Goal: Contribute content: Contribute content

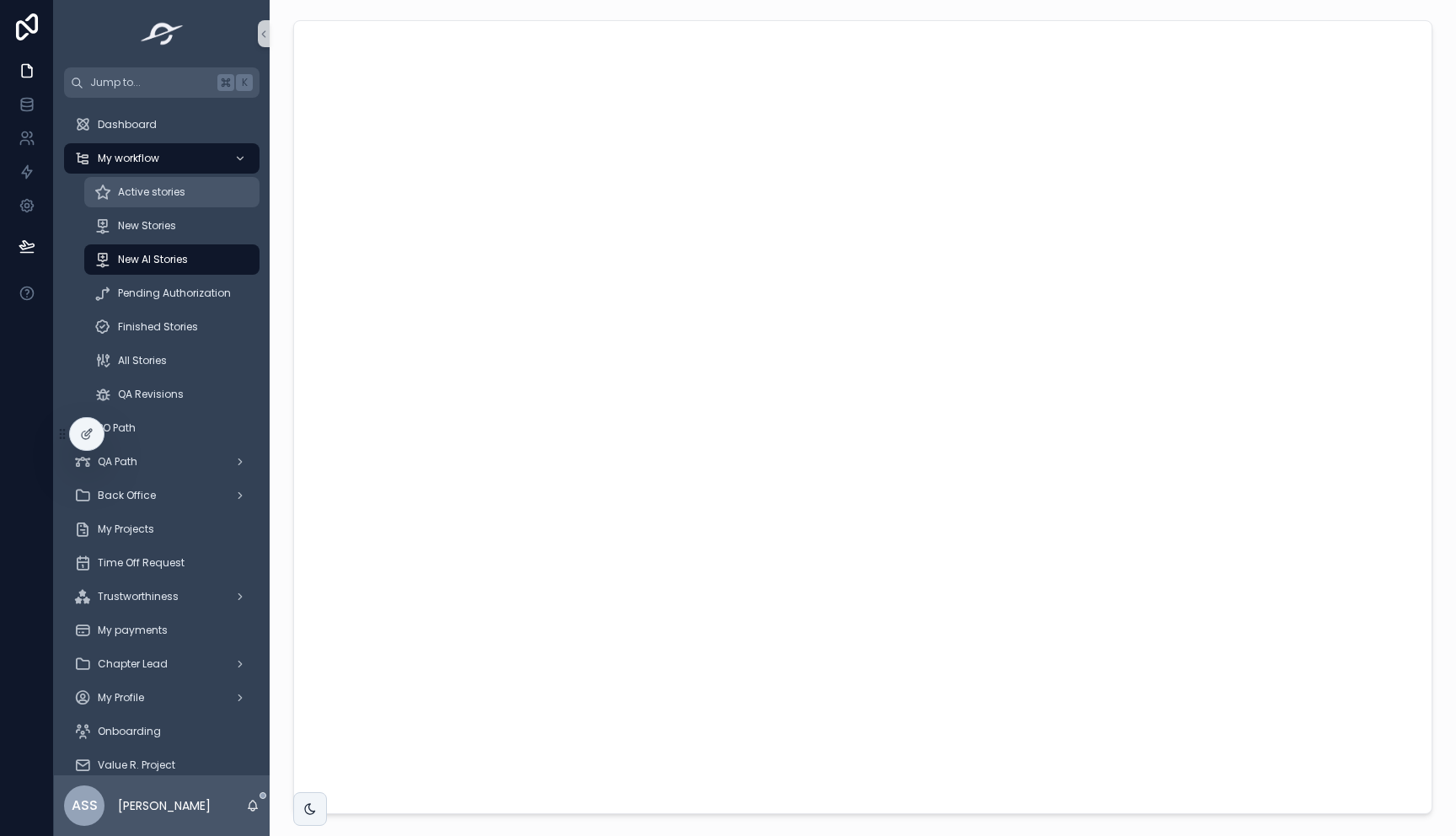
click at [169, 196] on span "Active stories" at bounding box center [152, 192] width 68 height 13
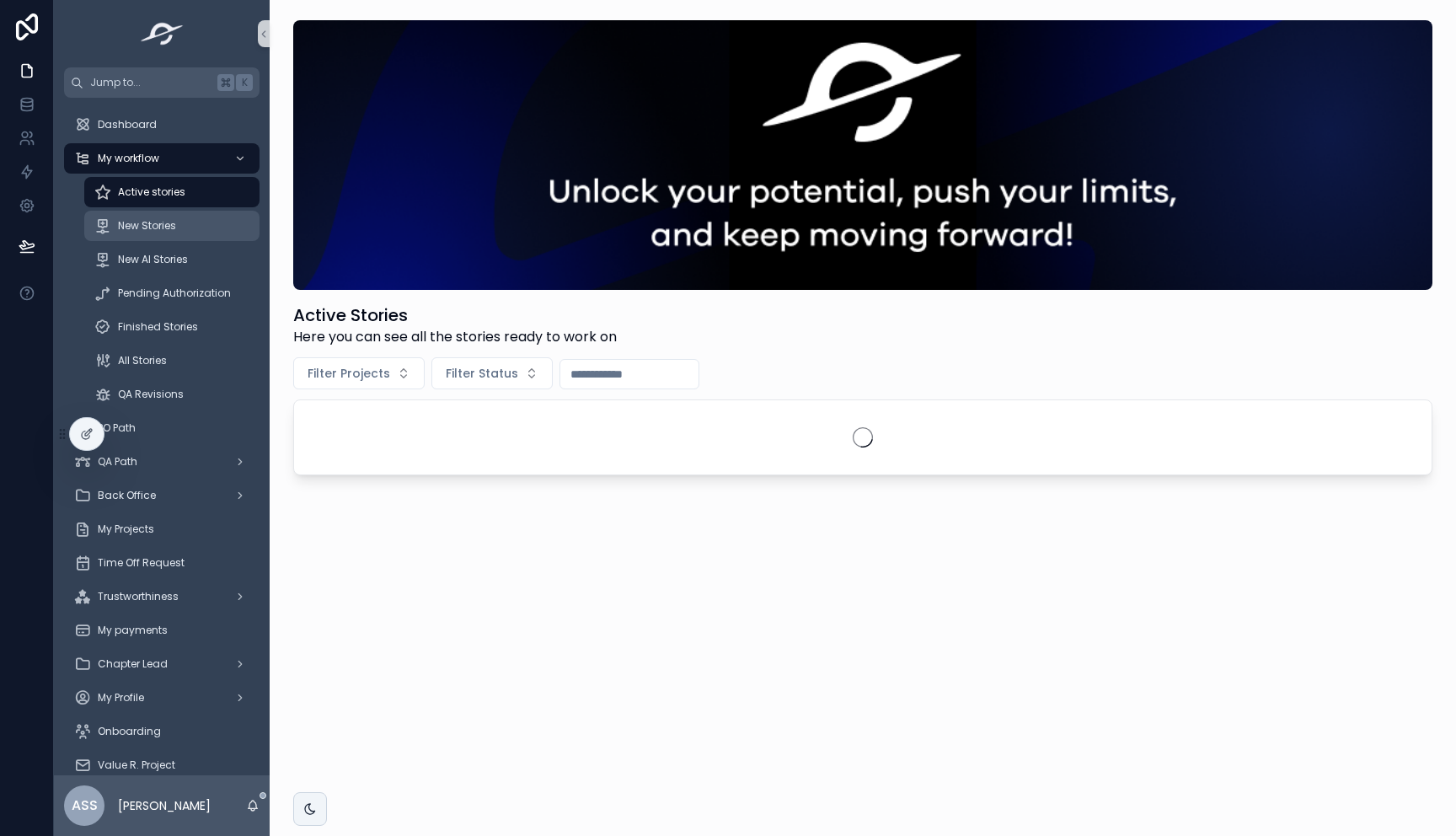
click at [161, 233] on div "New Stories" at bounding box center [172, 225] width 155 height 27
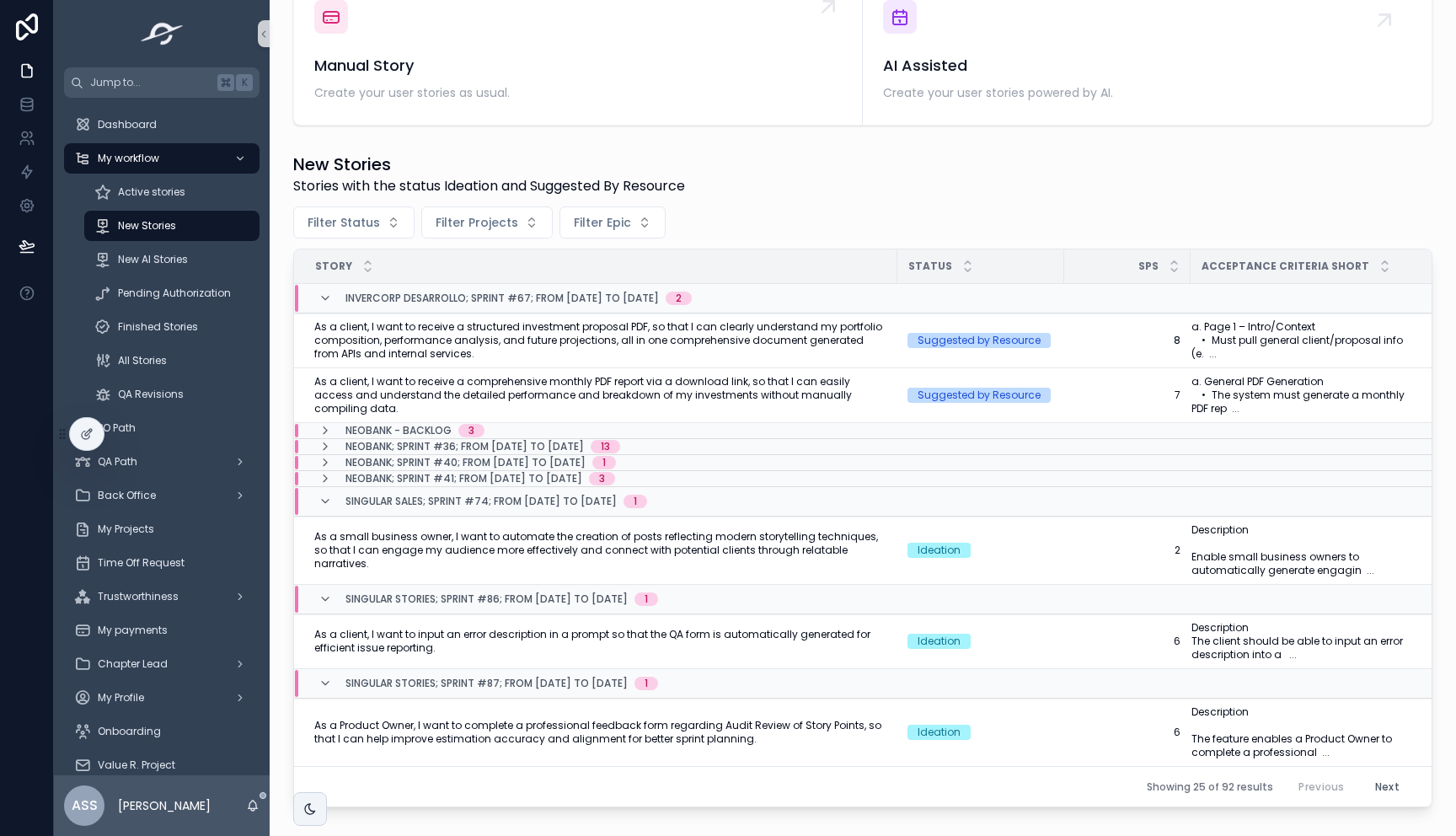
scroll to position [352, 0]
click at [743, 636] on span "As a client, I want to input an error description in a prompt so that the QA fo…" at bounding box center [601, 641] width 573 height 27
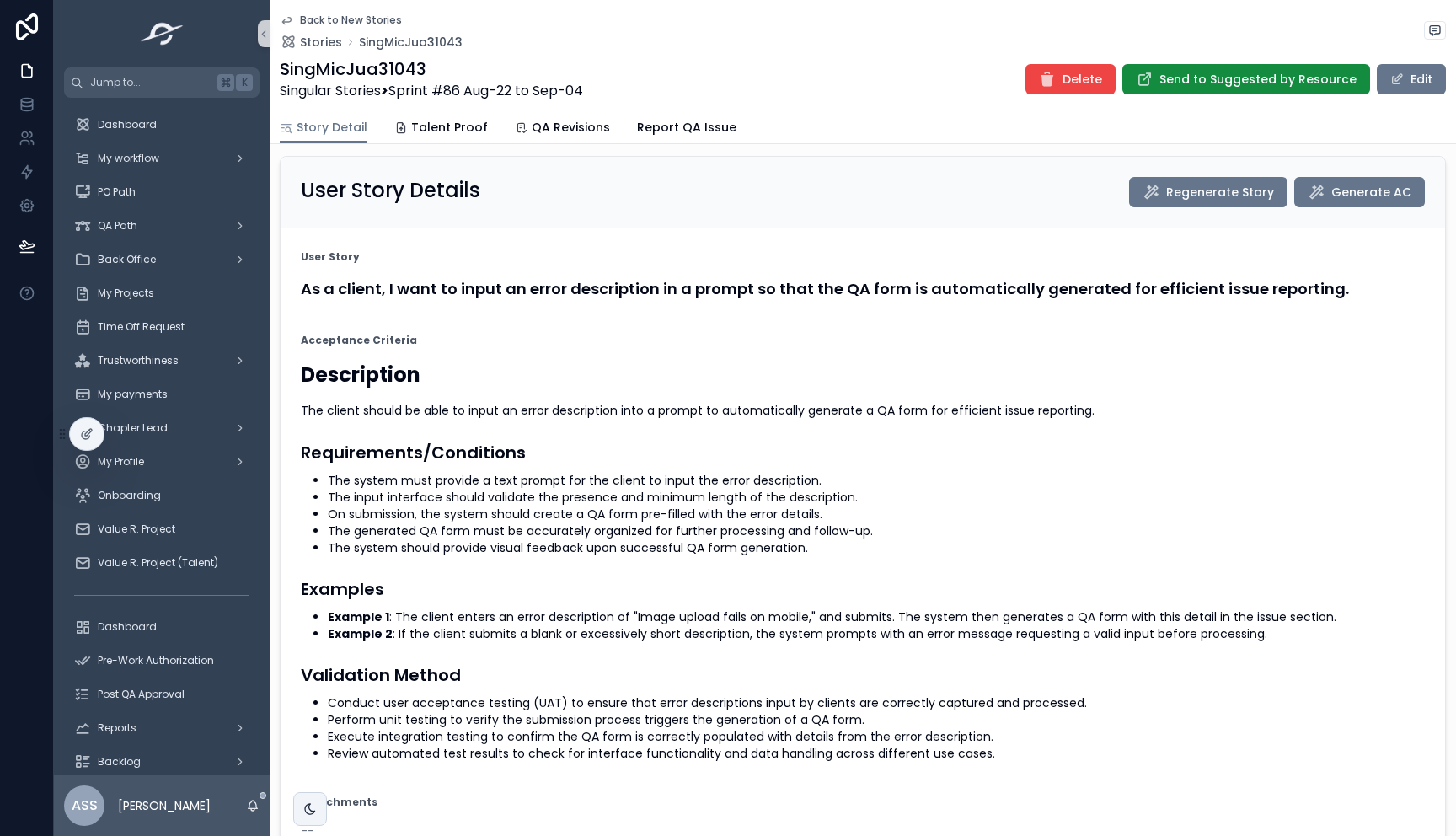
scroll to position [89, 0]
click at [1407, 77] on button "Edit" at bounding box center [1411, 79] width 69 height 30
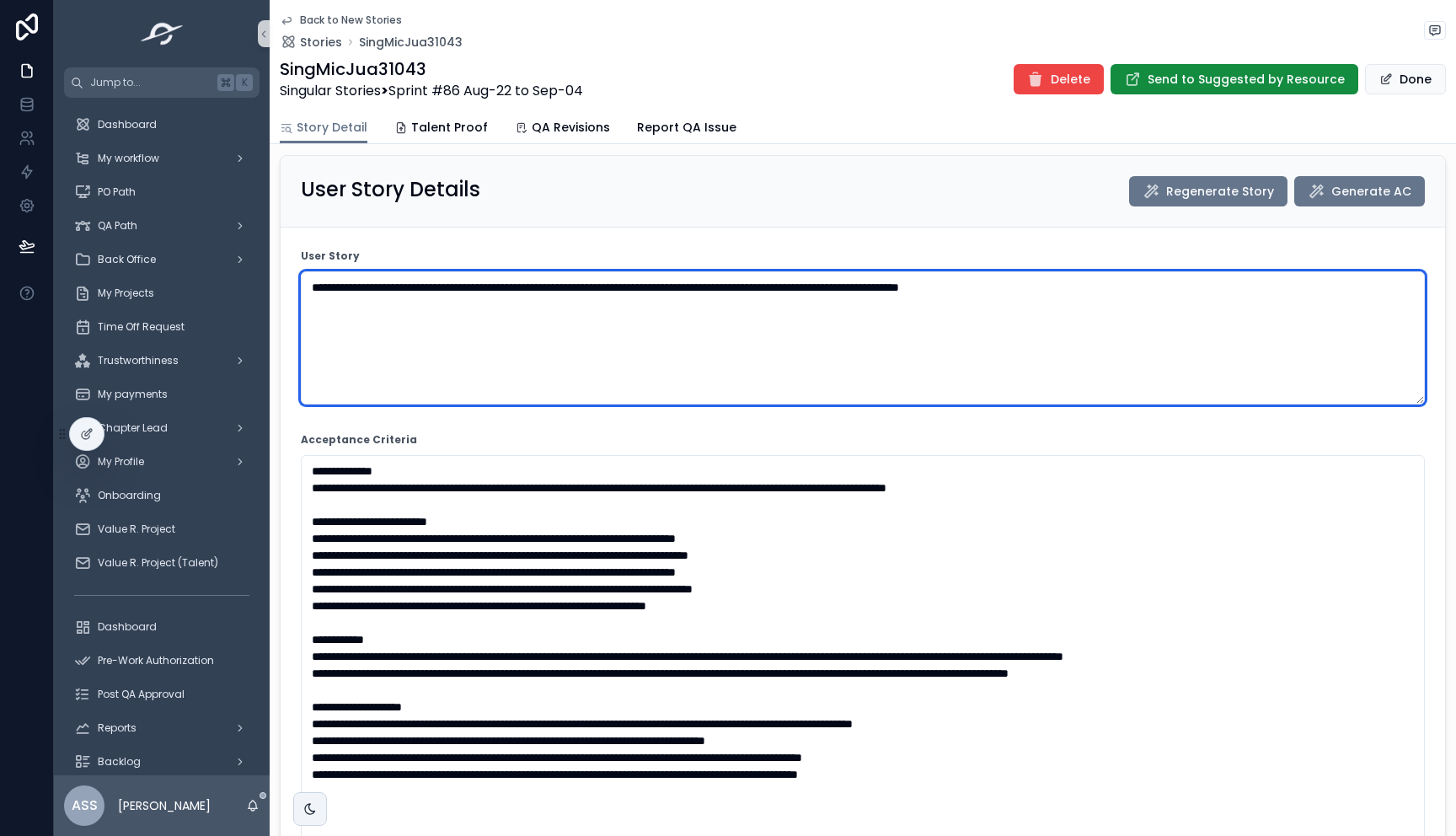
click at [695, 291] on textarea "**********" at bounding box center [862, 337] width 1124 height 133
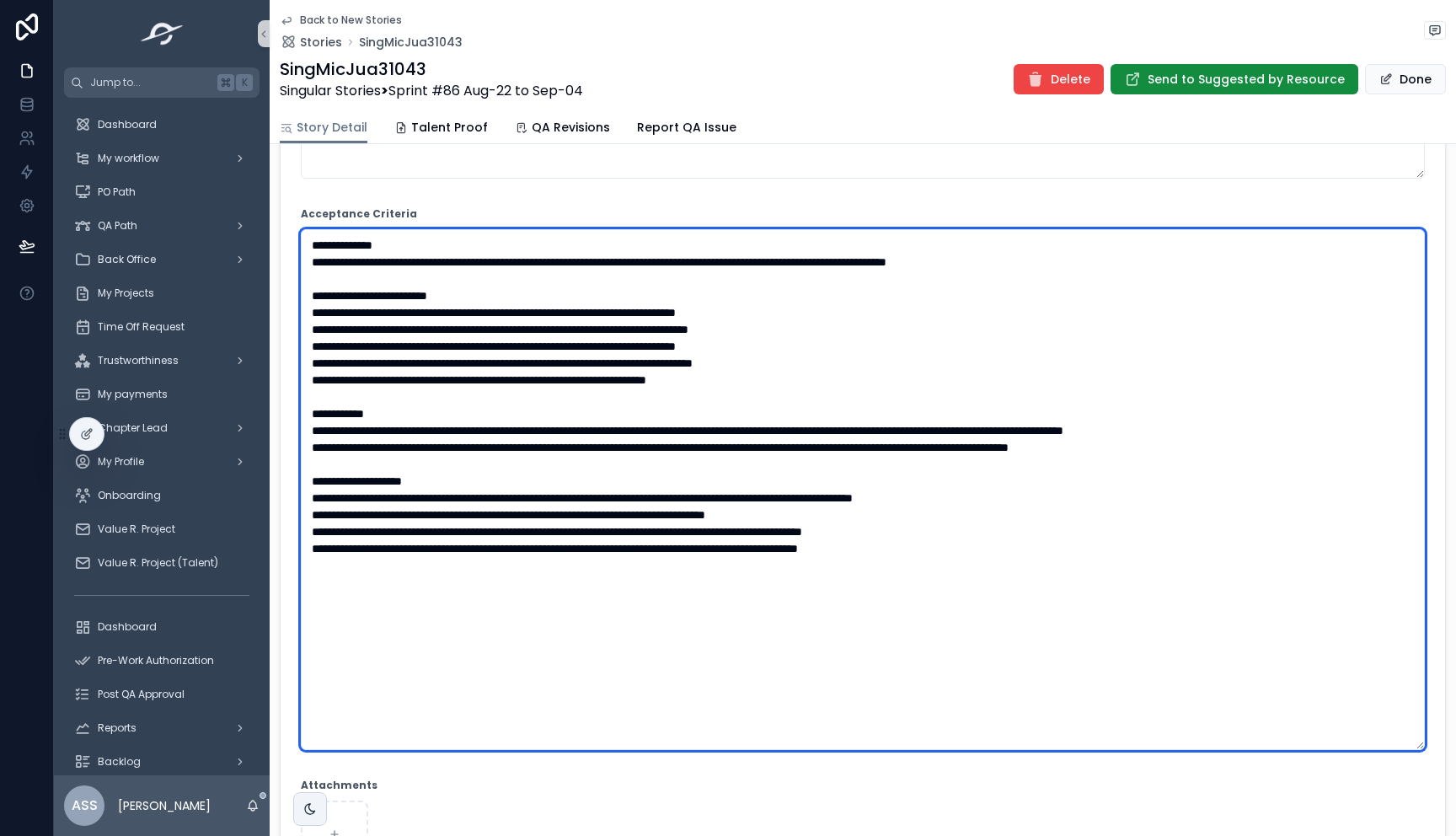
click at [660, 487] on textarea "scrollable content" at bounding box center [862, 489] width 1124 height 521
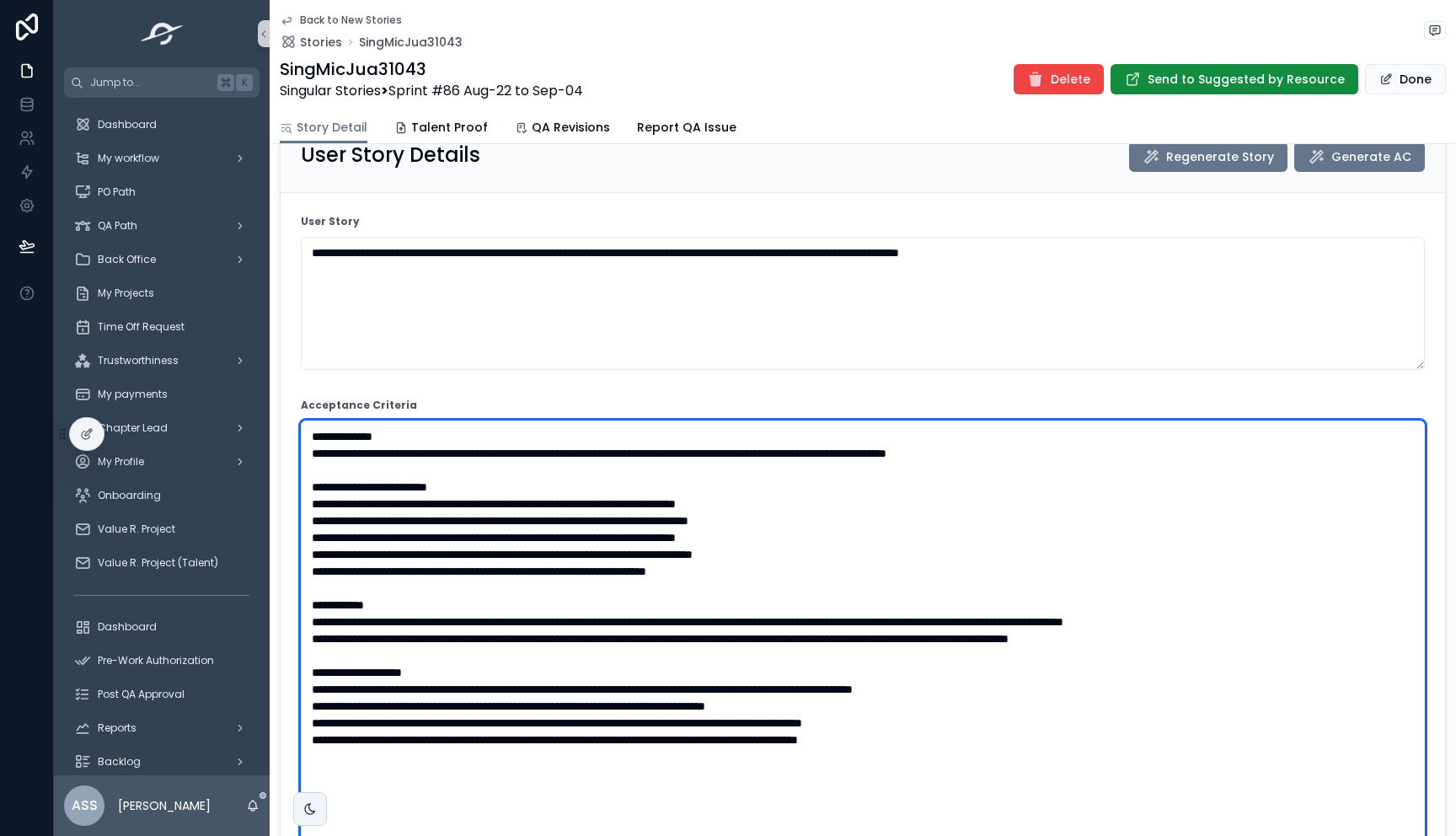
scroll to position [0, 0]
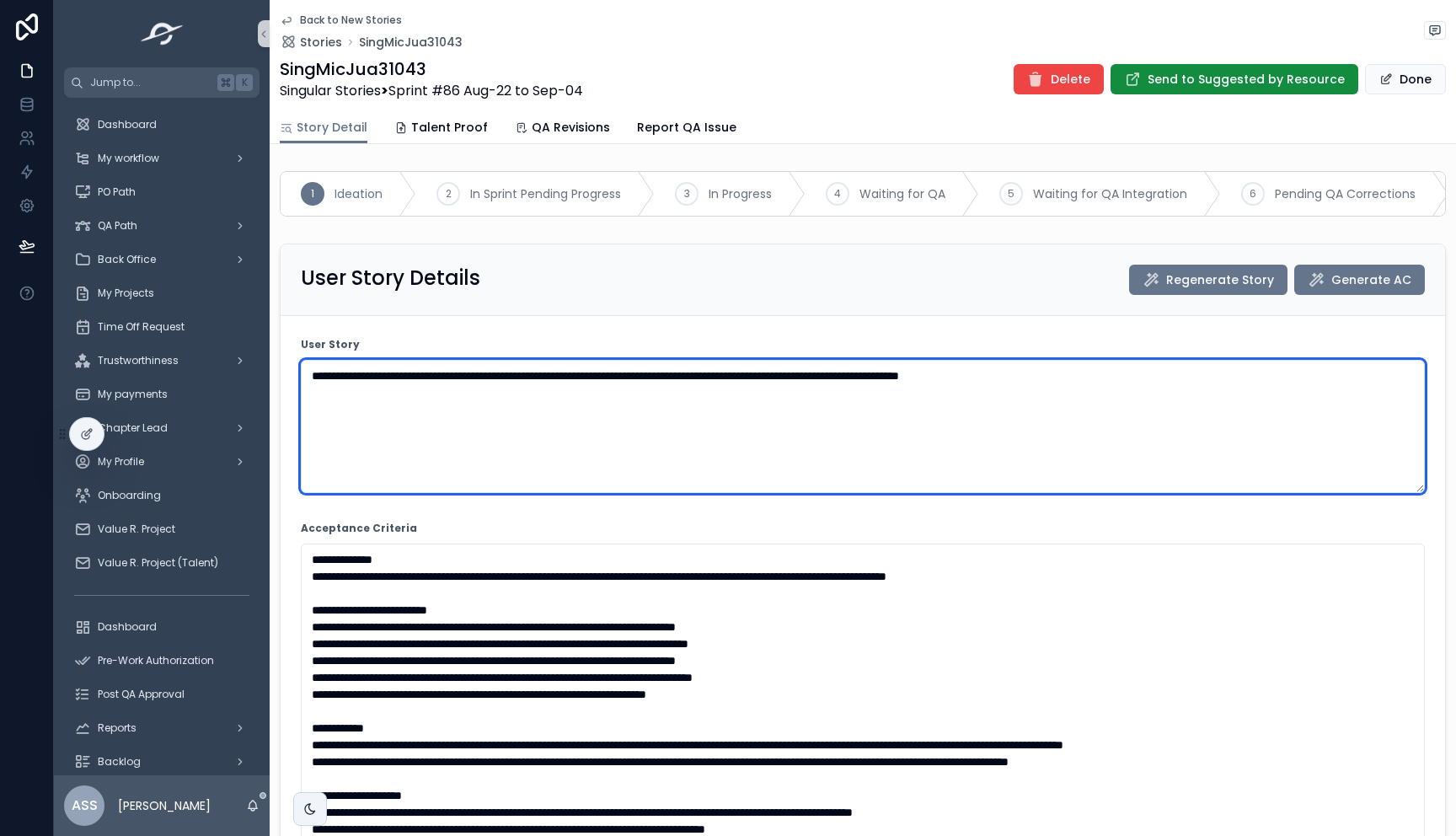
click at [570, 412] on textarea "**********" at bounding box center [862, 426] width 1124 height 133
paste textarea "**********"
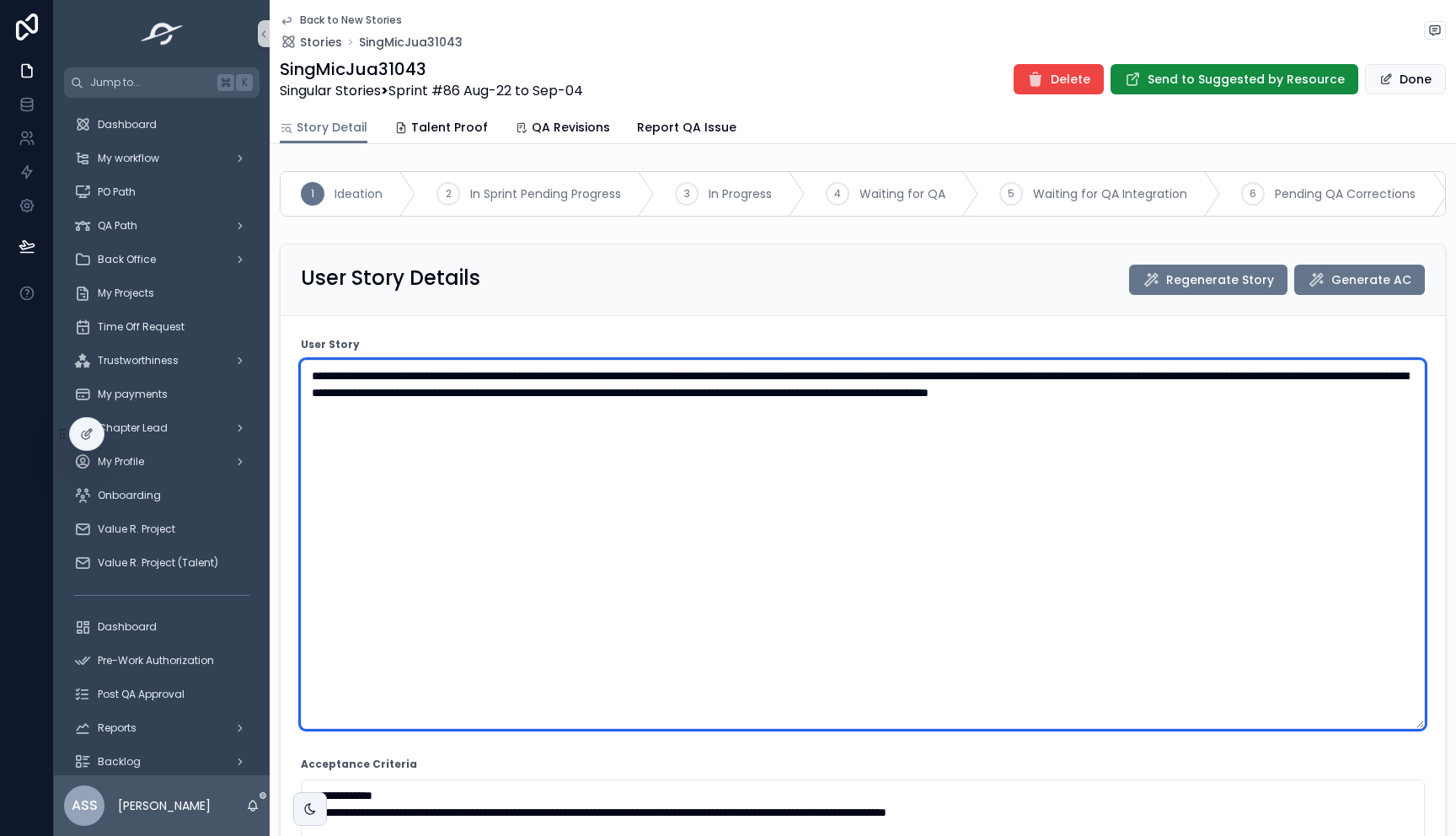
type textarea "**********"
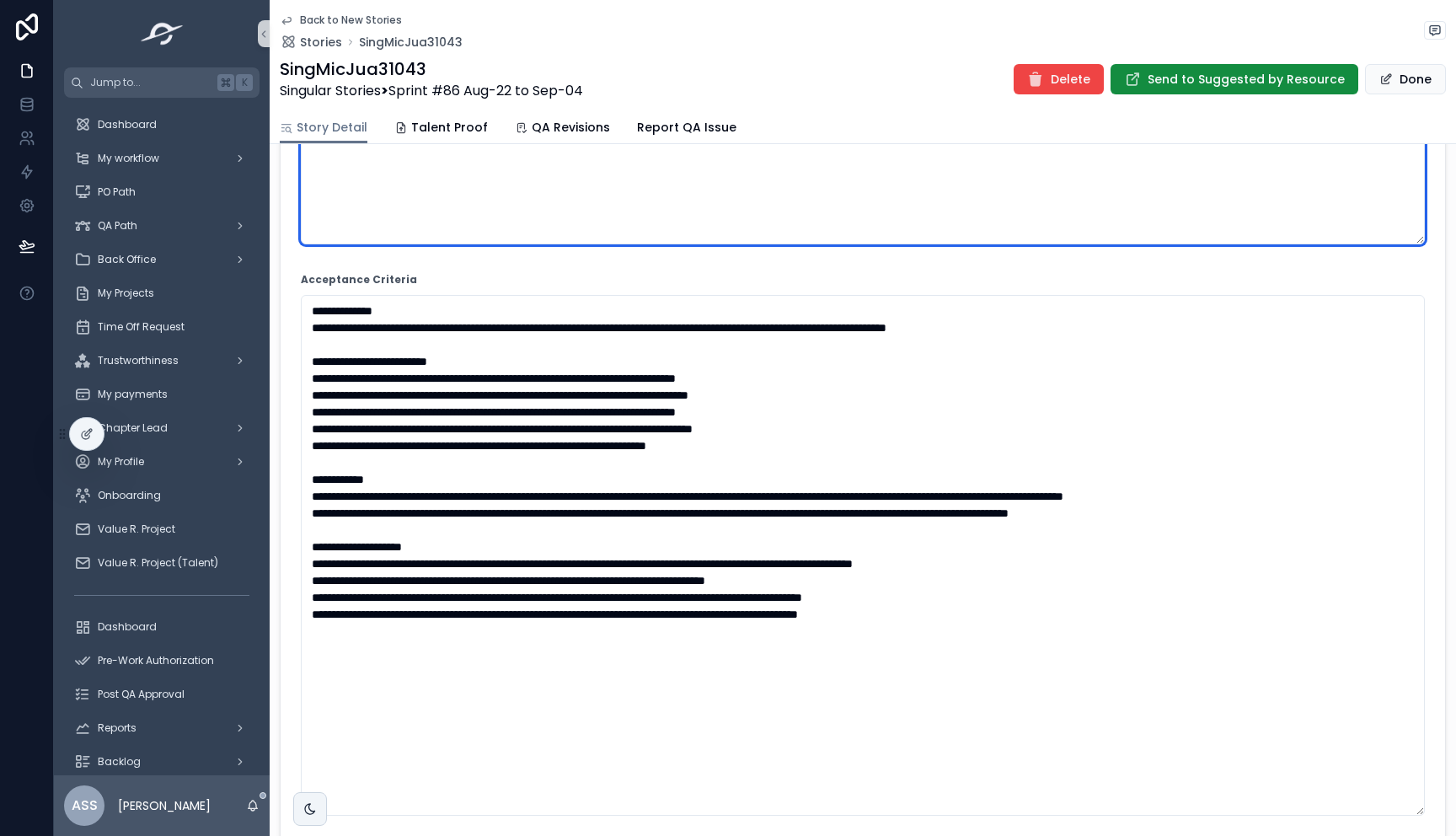
scroll to position [737, 0]
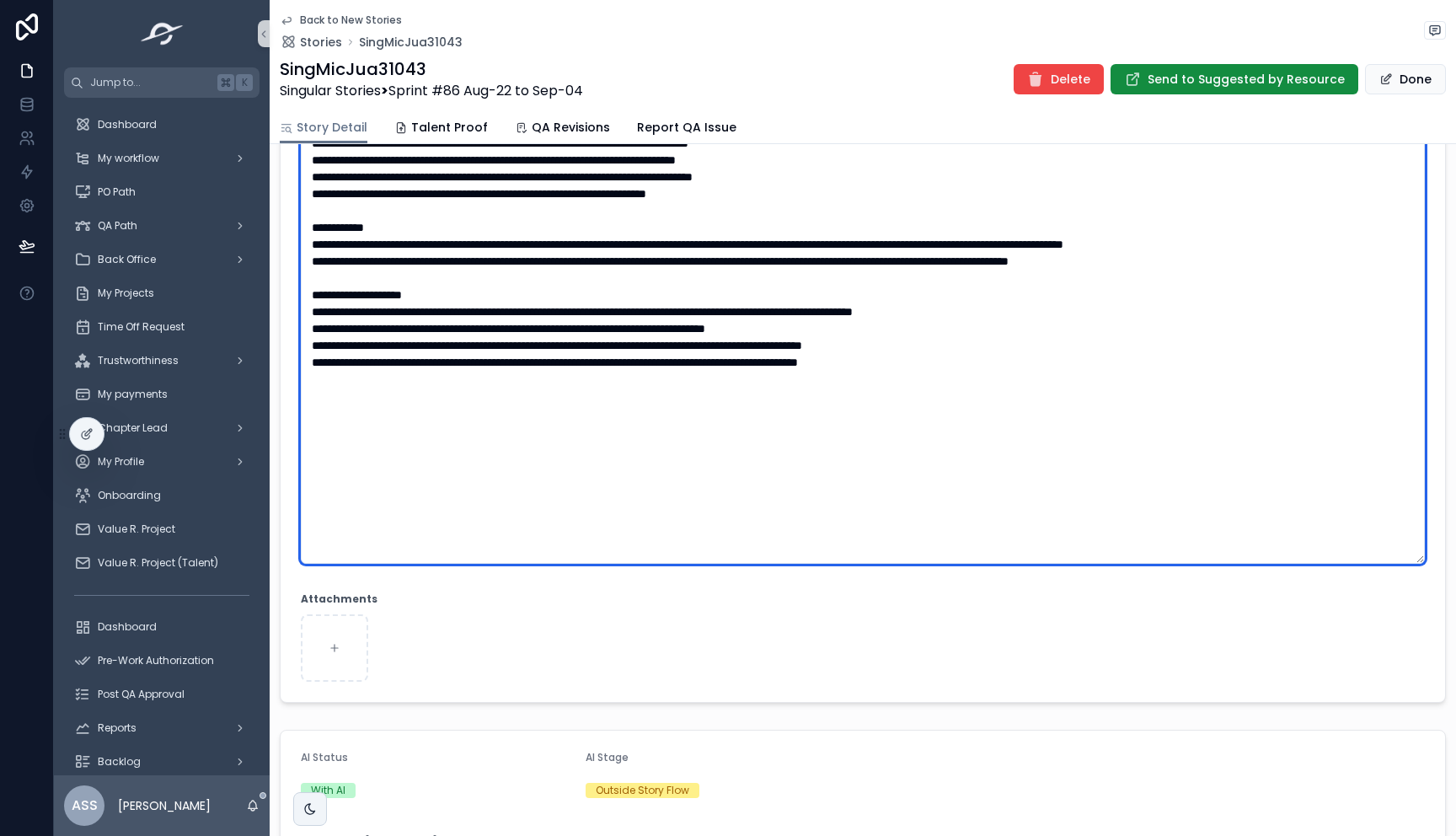
click at [552, 301] on textarea "scrollable content" at bounding box center [862, 303] width 1124 height 521
paste textarea "**********"
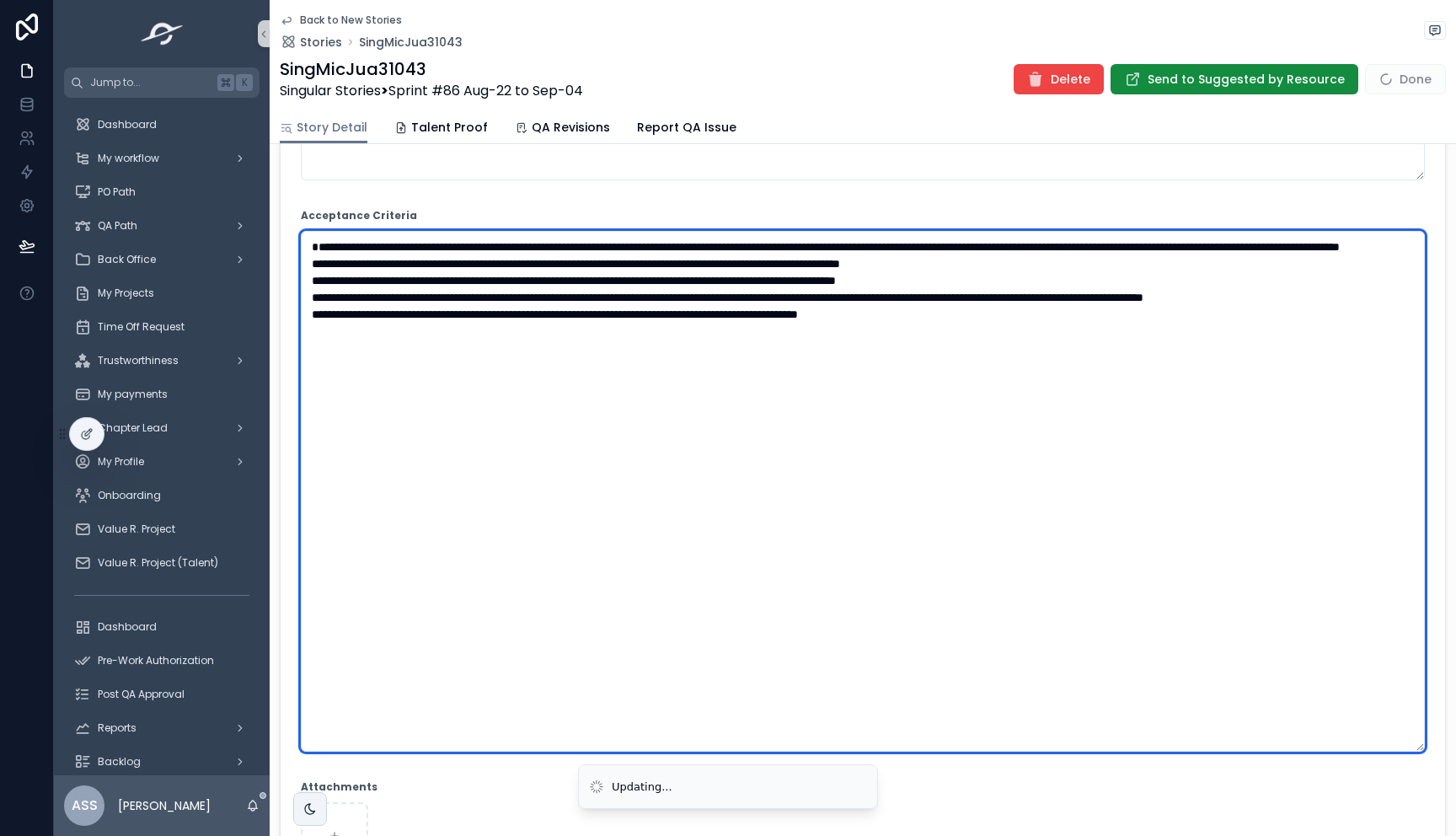
scroll to position [480, 0]
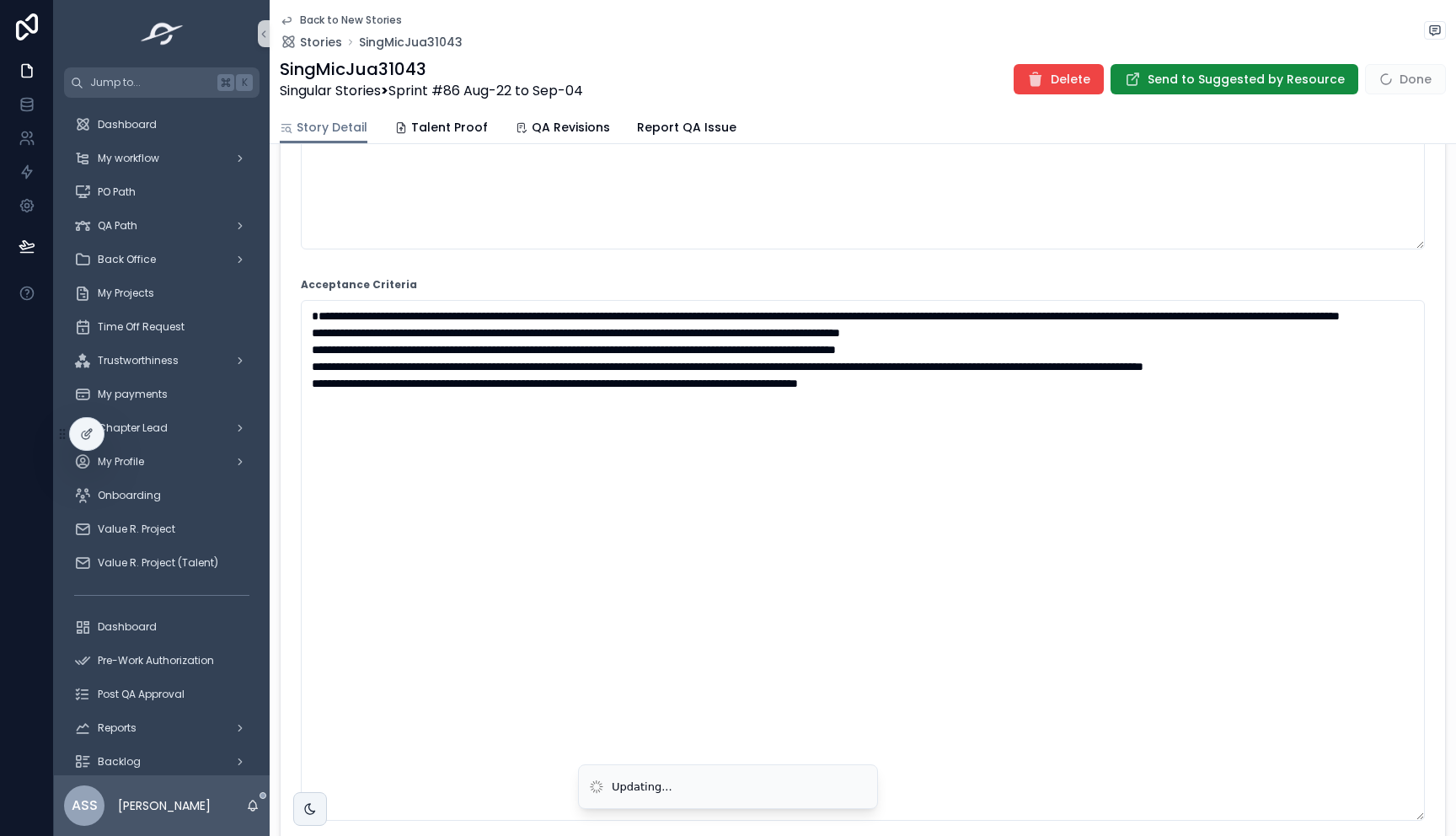
click at [698, 259] on form "**********" at bounding box center [863, 397] width 1165 height 1123
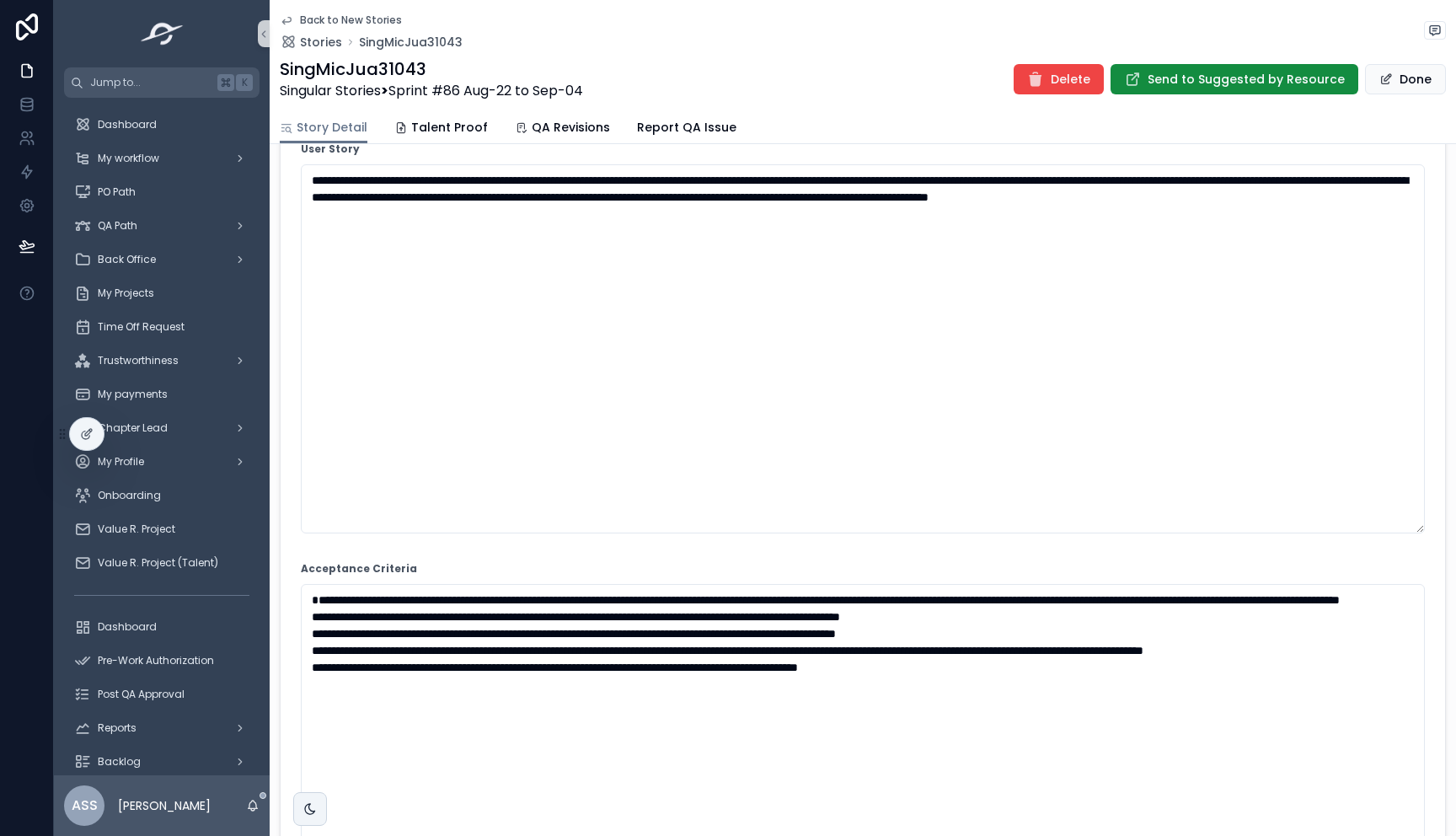
scroll to position [200, 0]
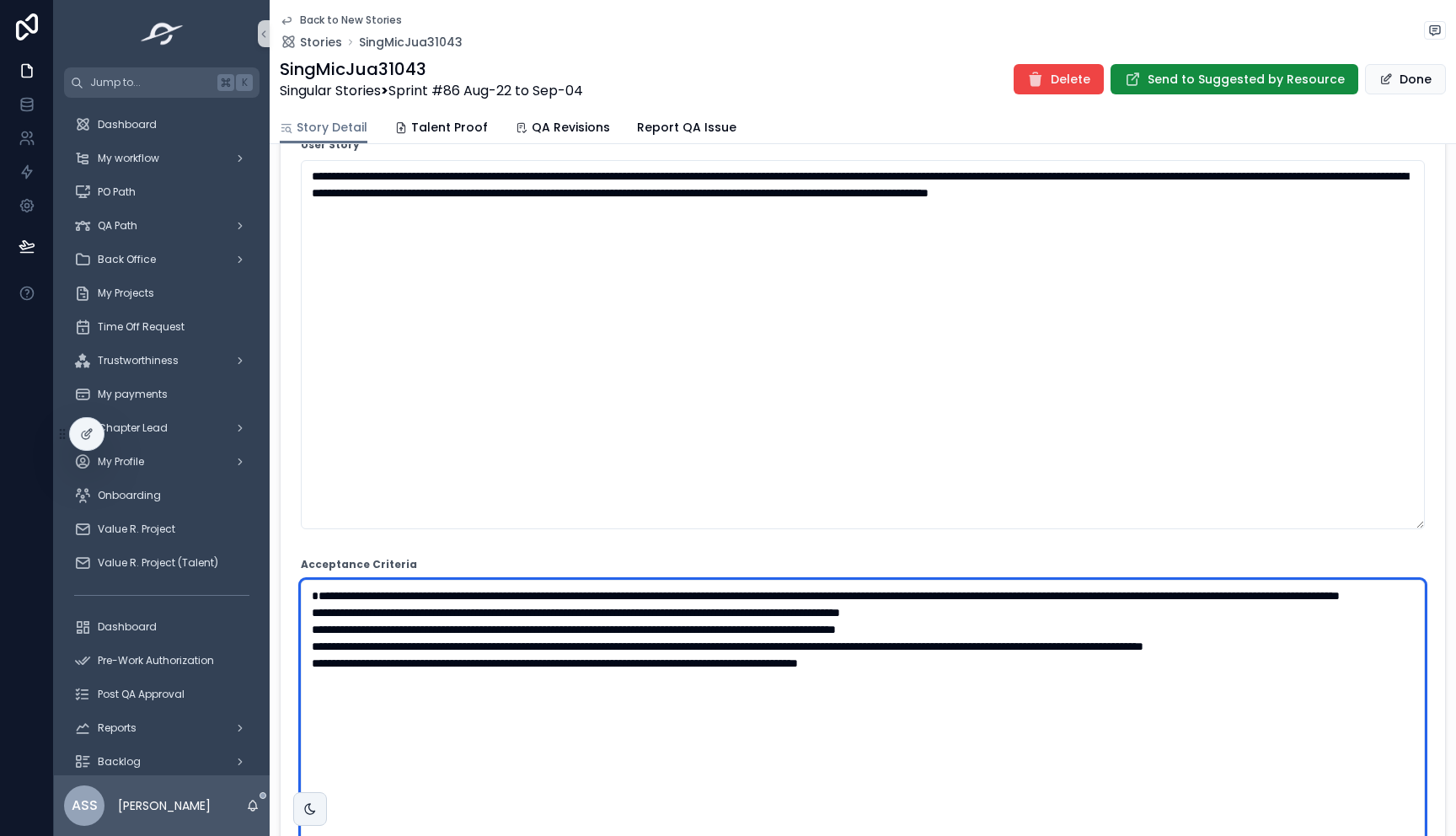
click at [658, 679] on textarea "**********" at bounding box center [862, 840] width 1124 height 521
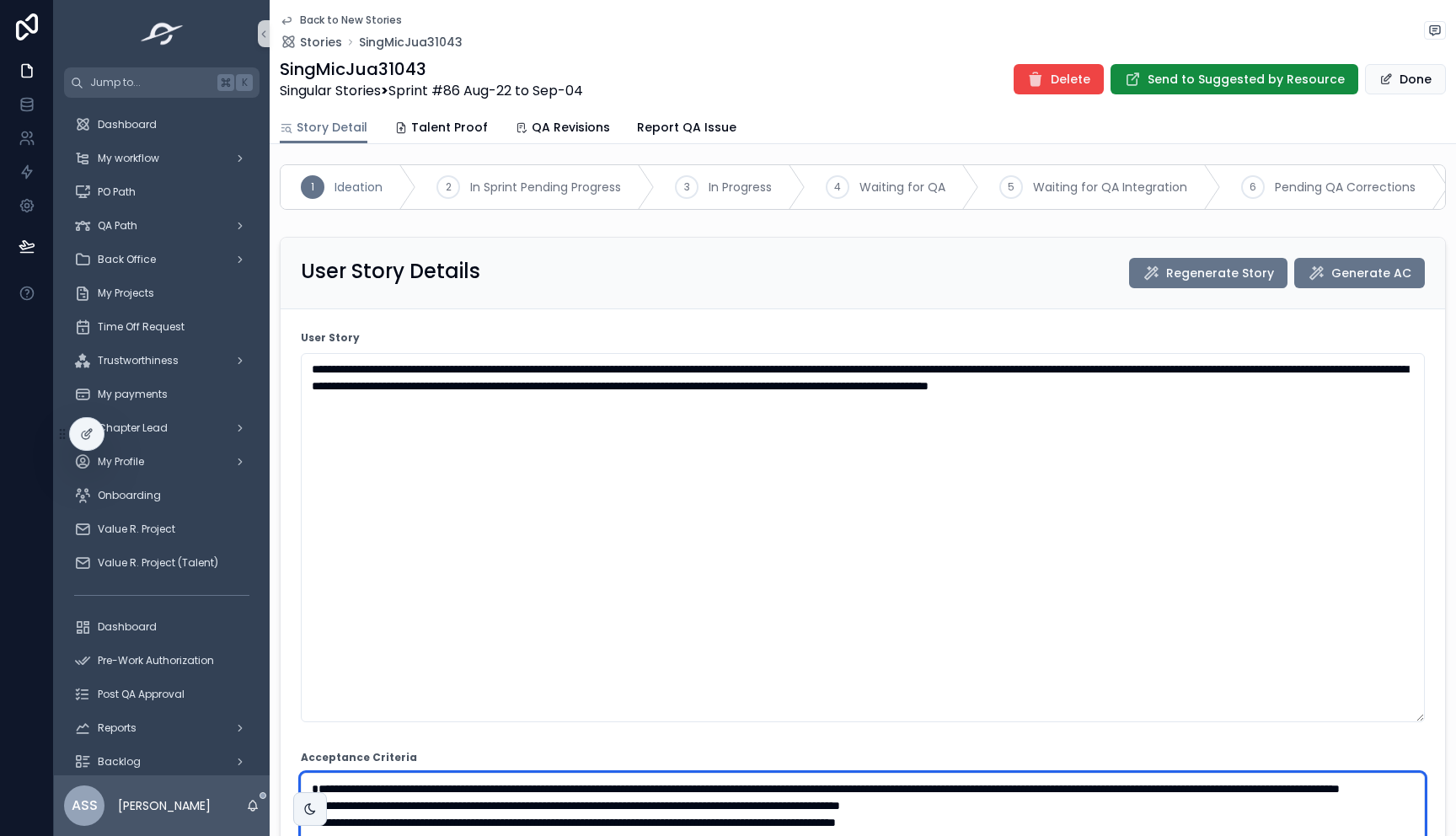
scroll to position [2, 0]
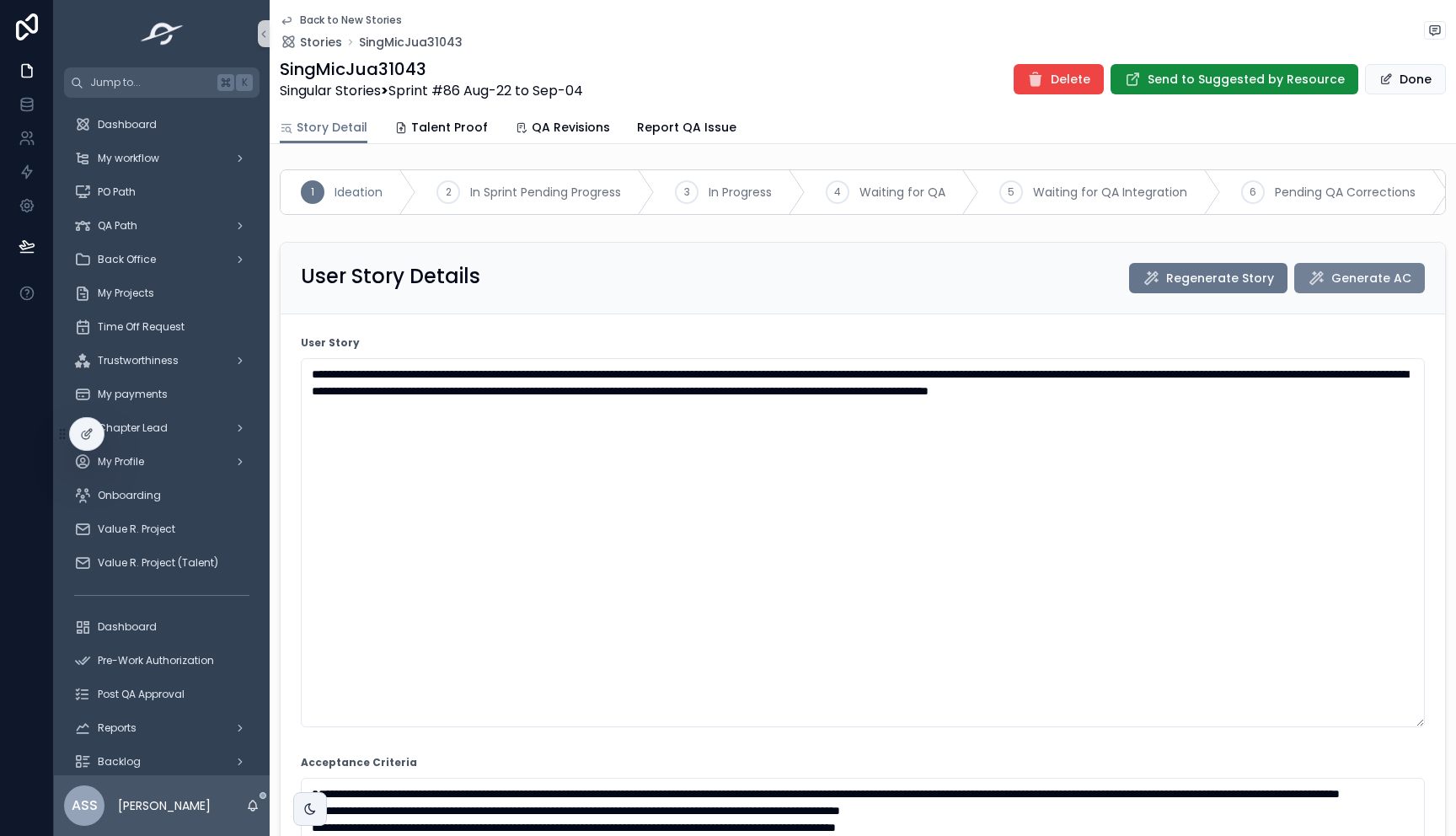
click at [1393, 289] on button "Generate AC" at bounding box center [1360, 278] width 131 height 30
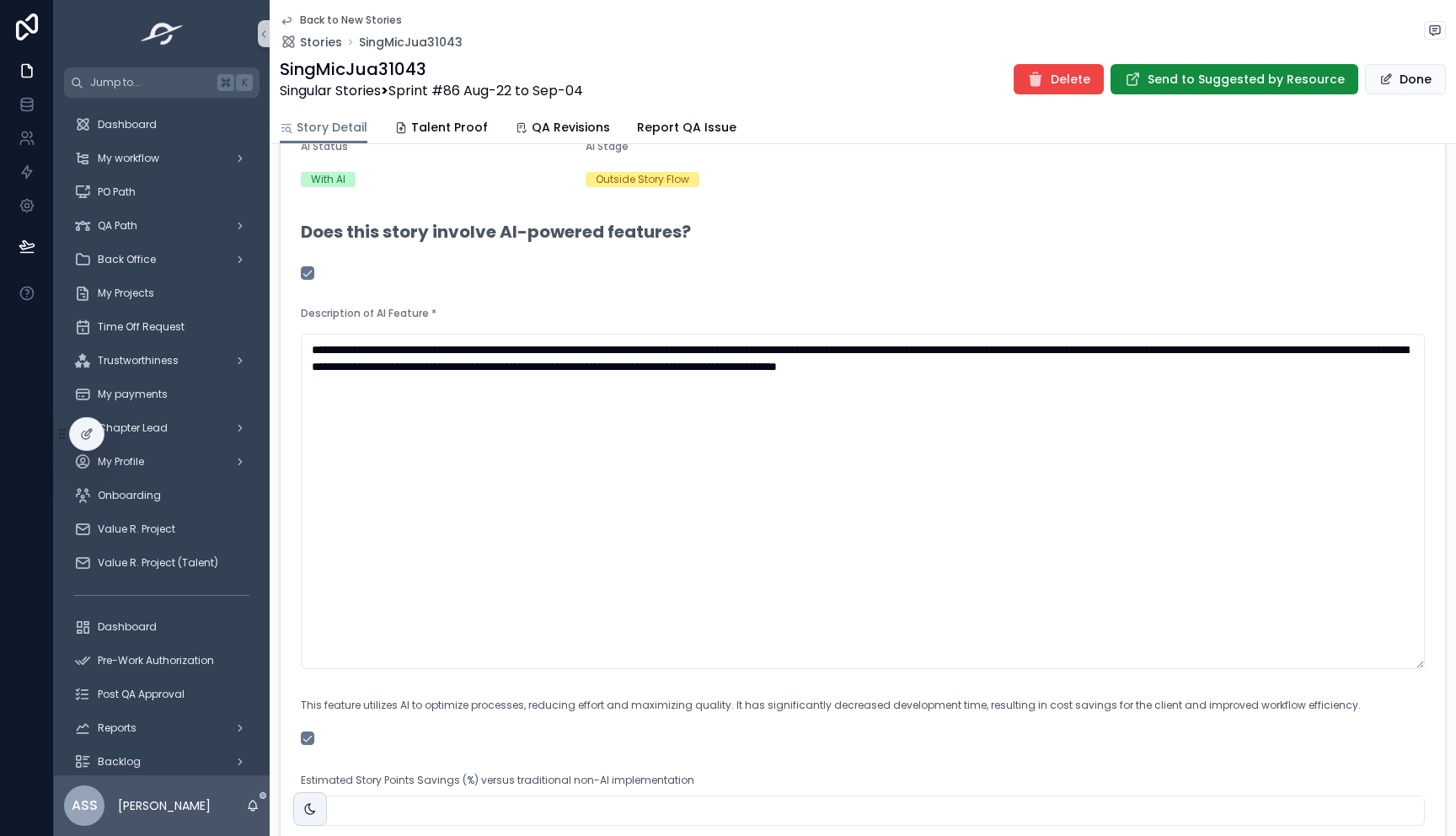
scroll to position [1347, 0]
type textarea "**********"
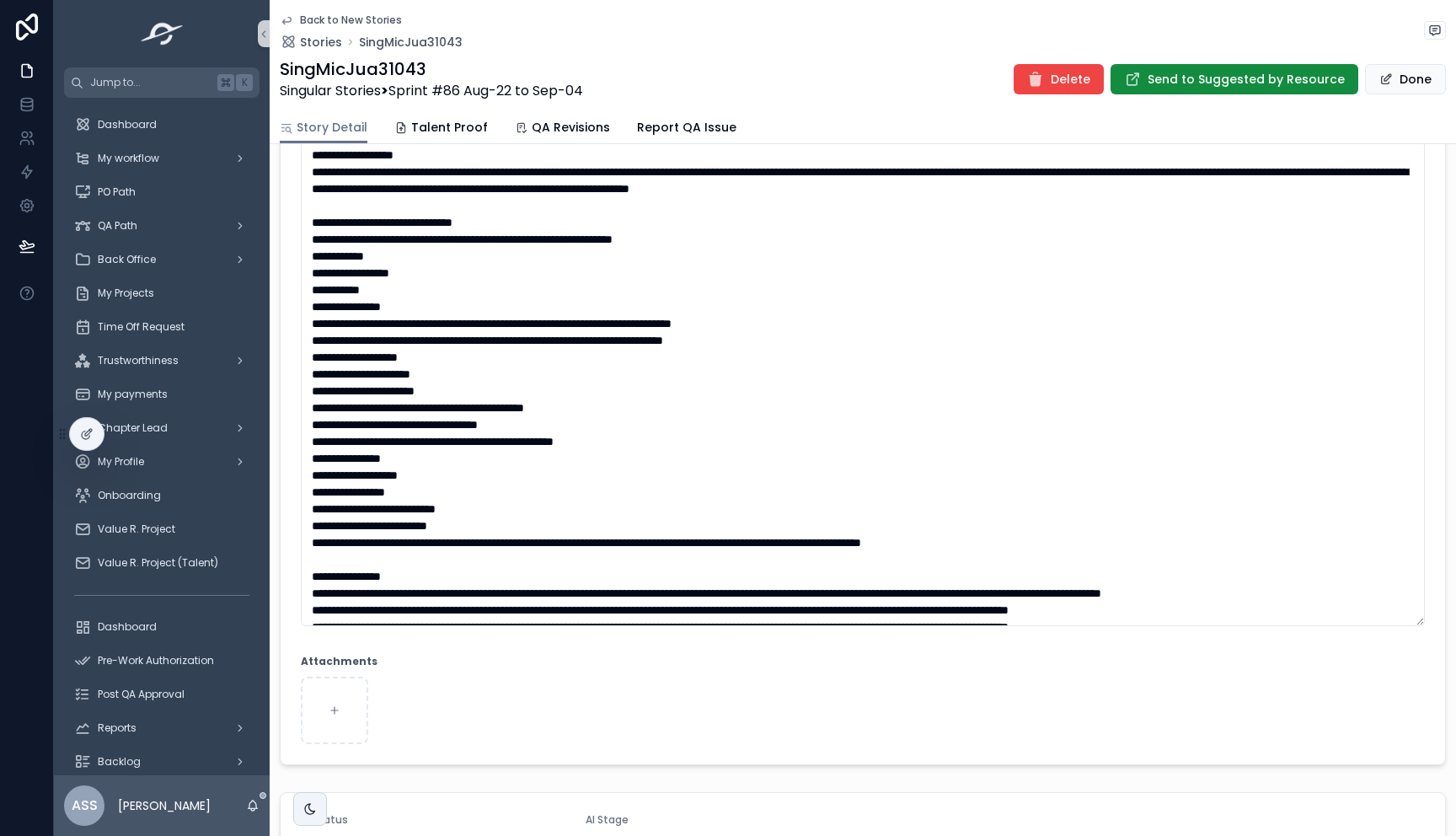
scroll to position [676, 0]
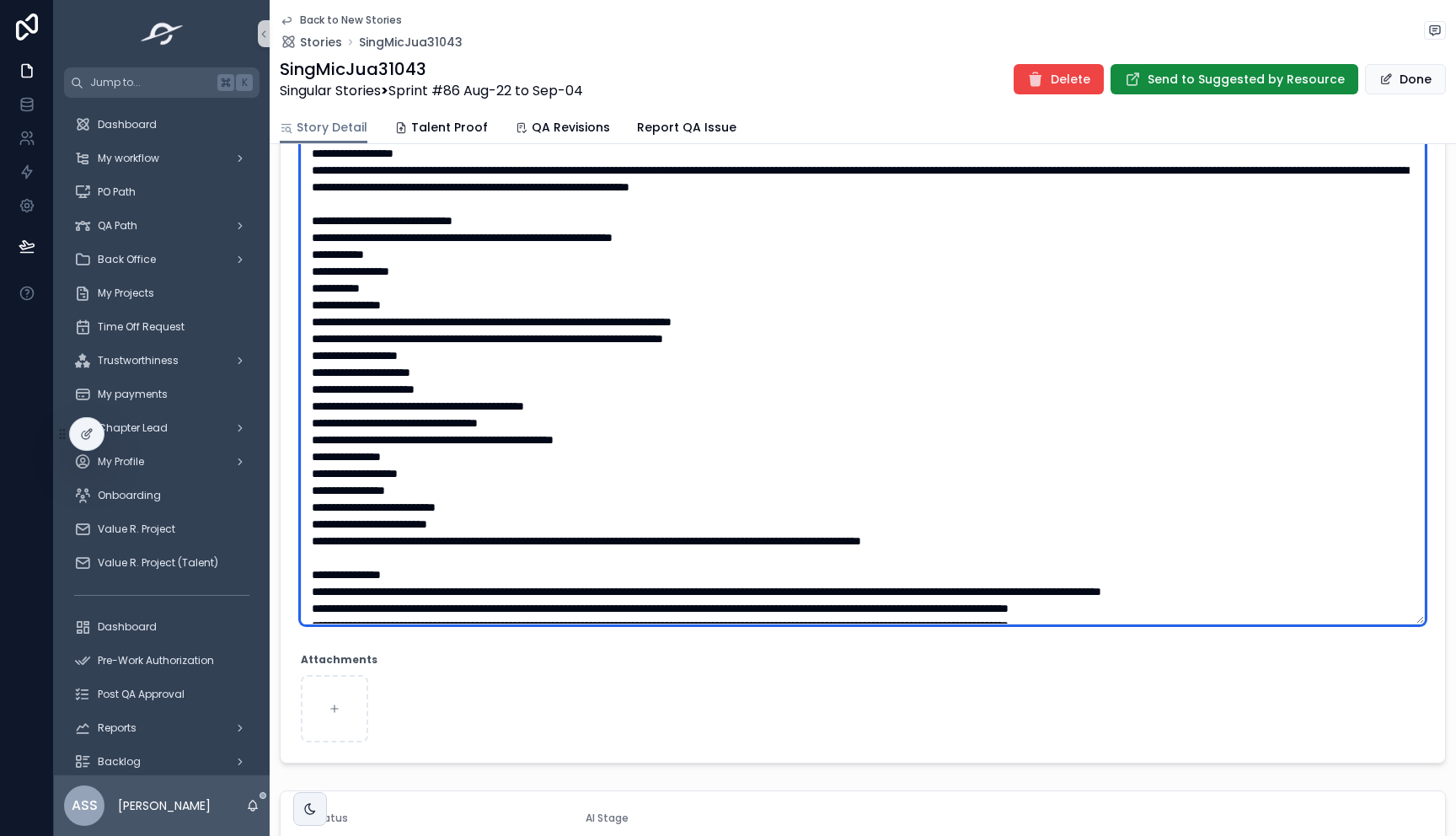
click at [428, 415] on textarea "scrollable content" at bounding box center [862, 364] width 1124 height 521
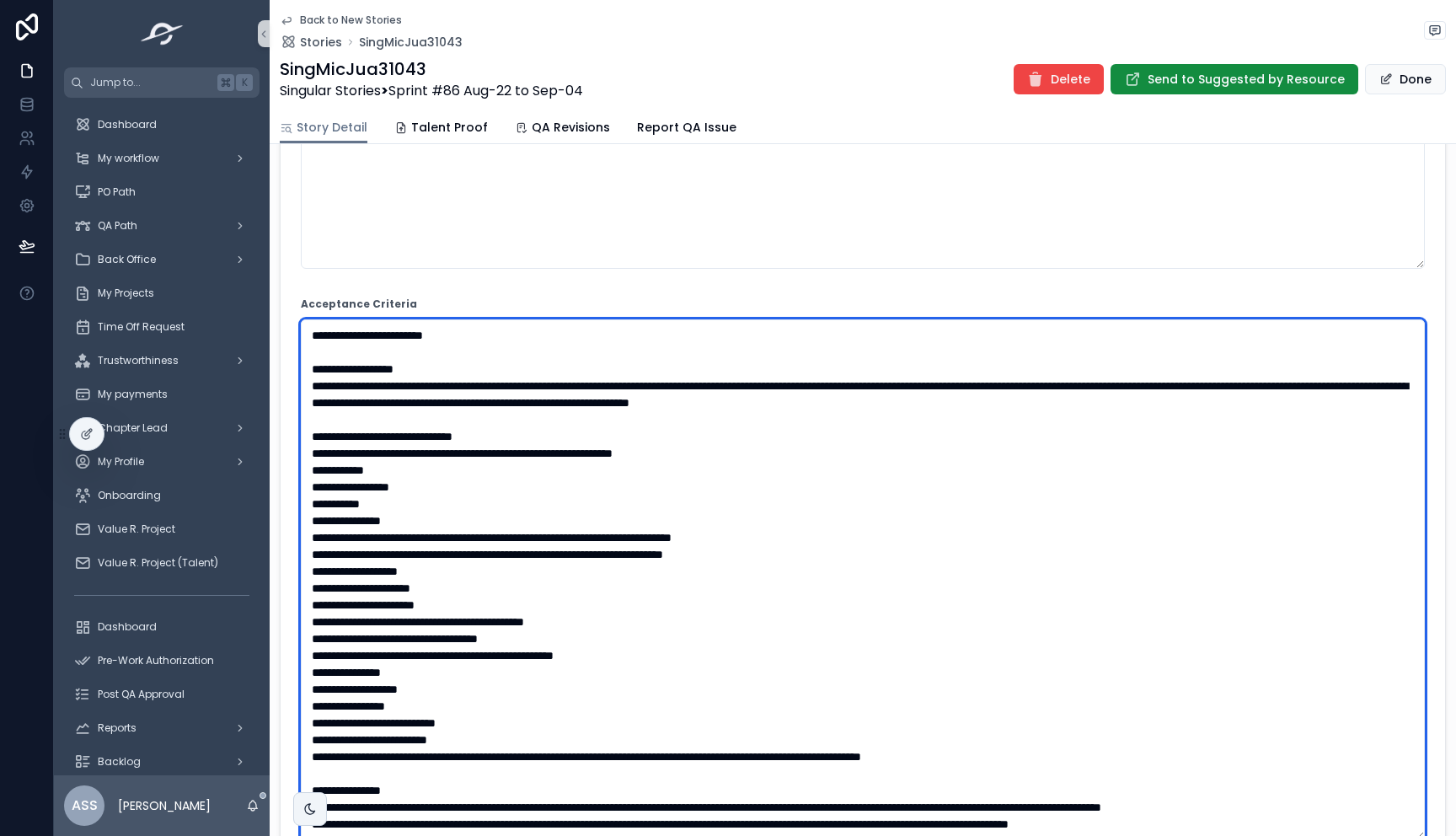
scroll to position [502, 0]
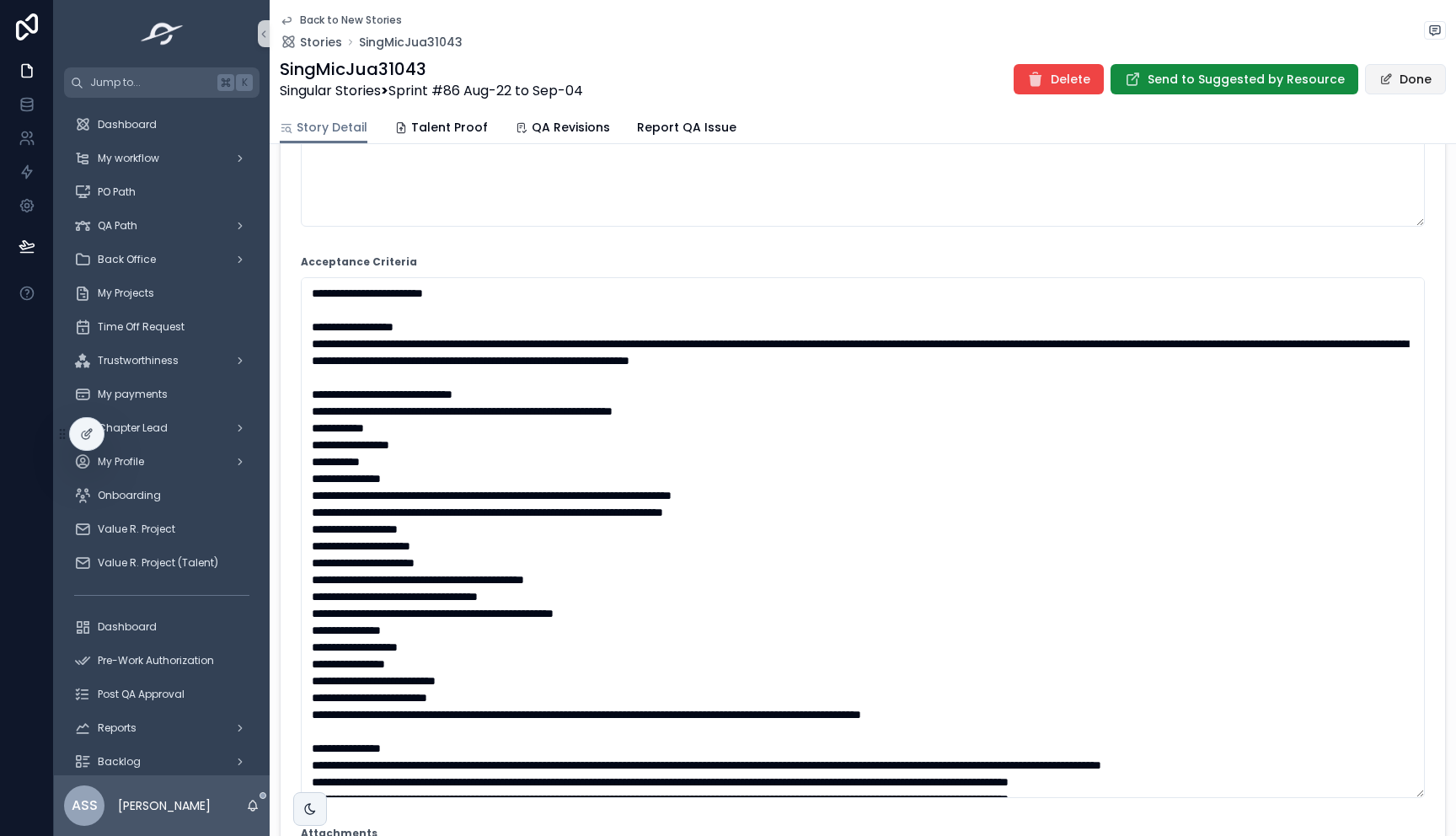
click at [1399, 82] on button "Done" at bounding box center [1406, 79] width 81 height 30
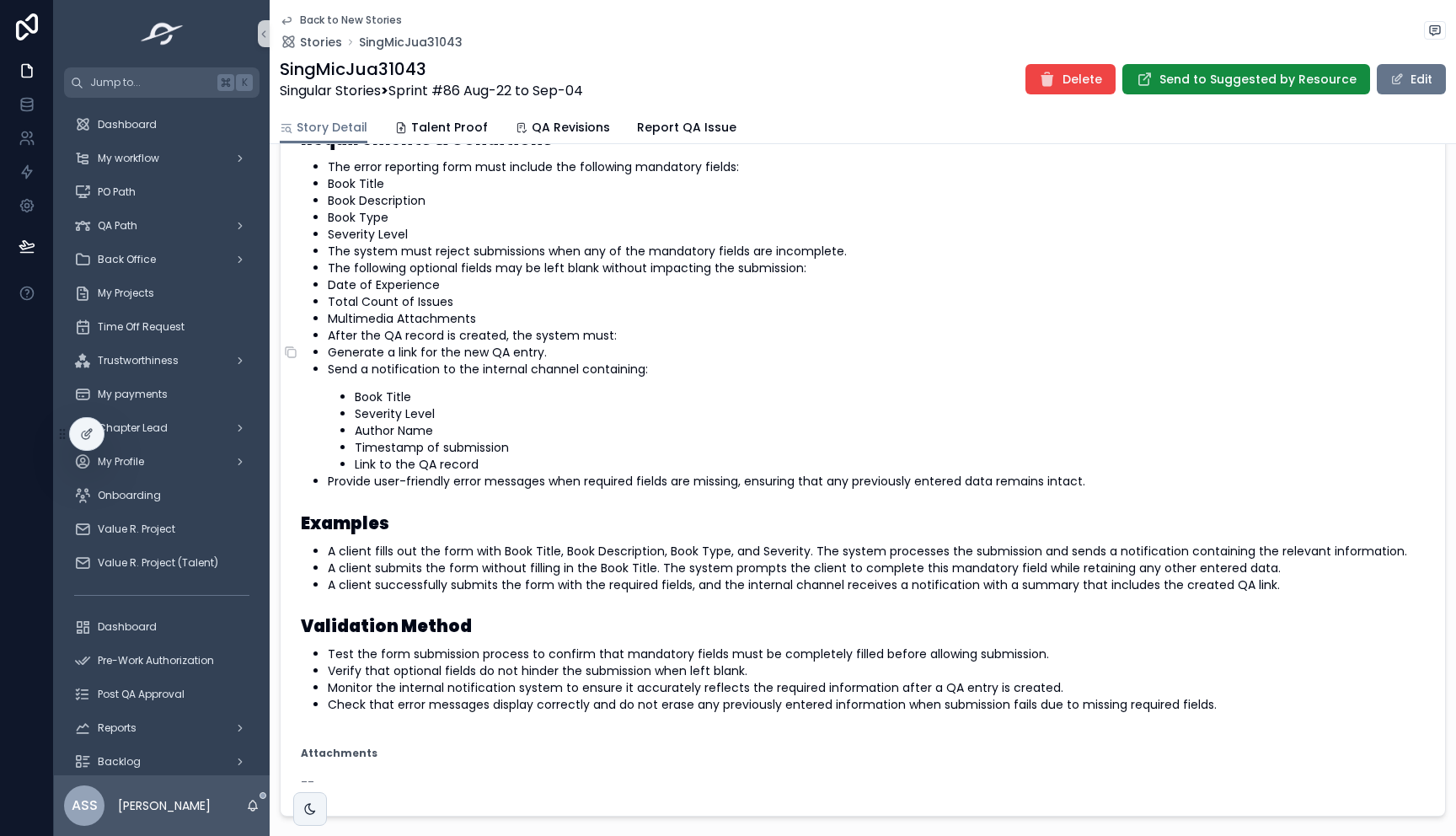
scroll to position [508, 0]
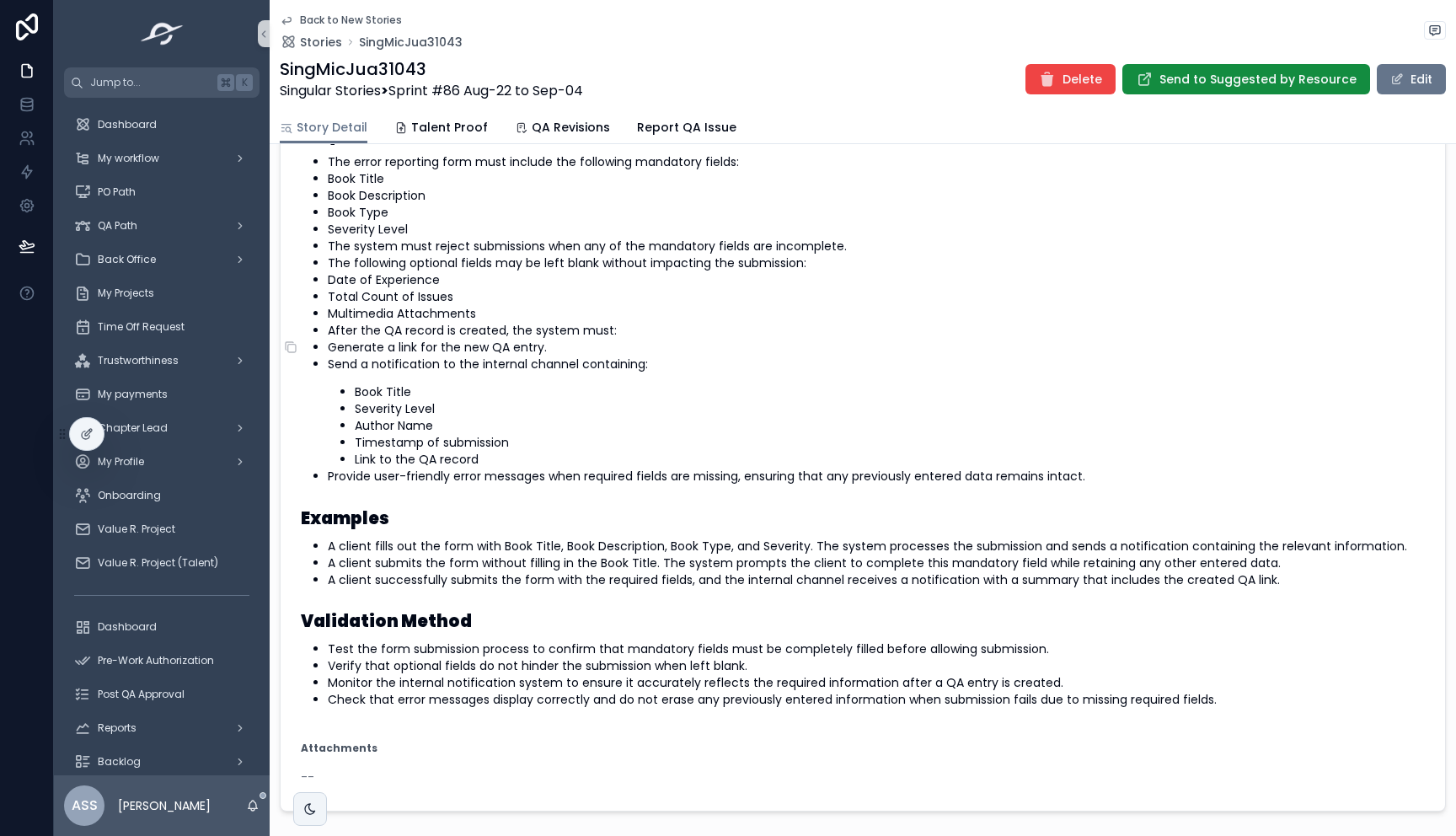
click at [601, 379] on li "Send a notification to the internal channel containing: Book Title Severity Lev…" at bounding box center [876, 411] width 1097 height 112
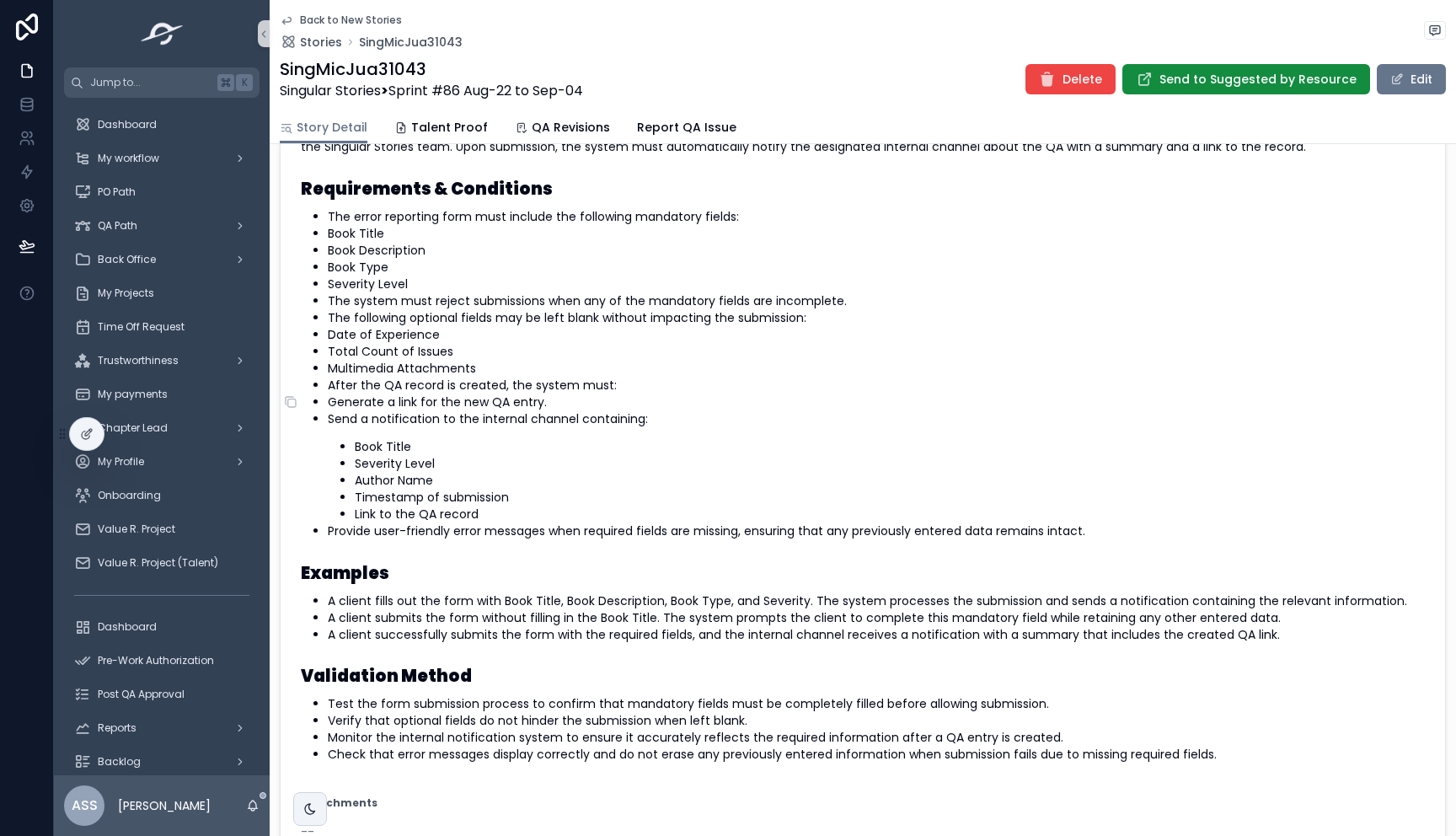
scroll to position [391, 0]
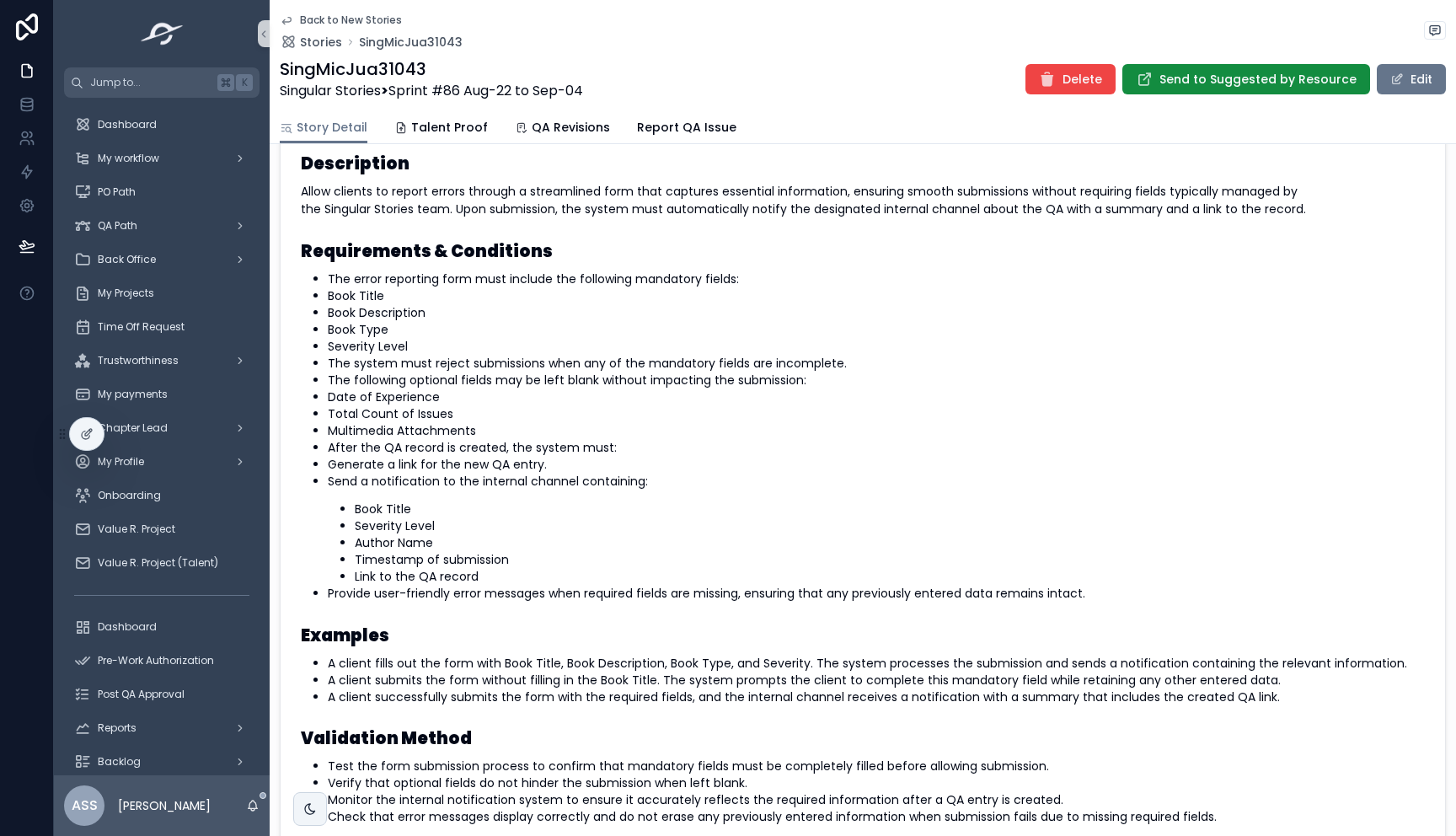
click at [287, 20] on icon "scrollable content" at bounding box center [286, 20] width 13 height 13
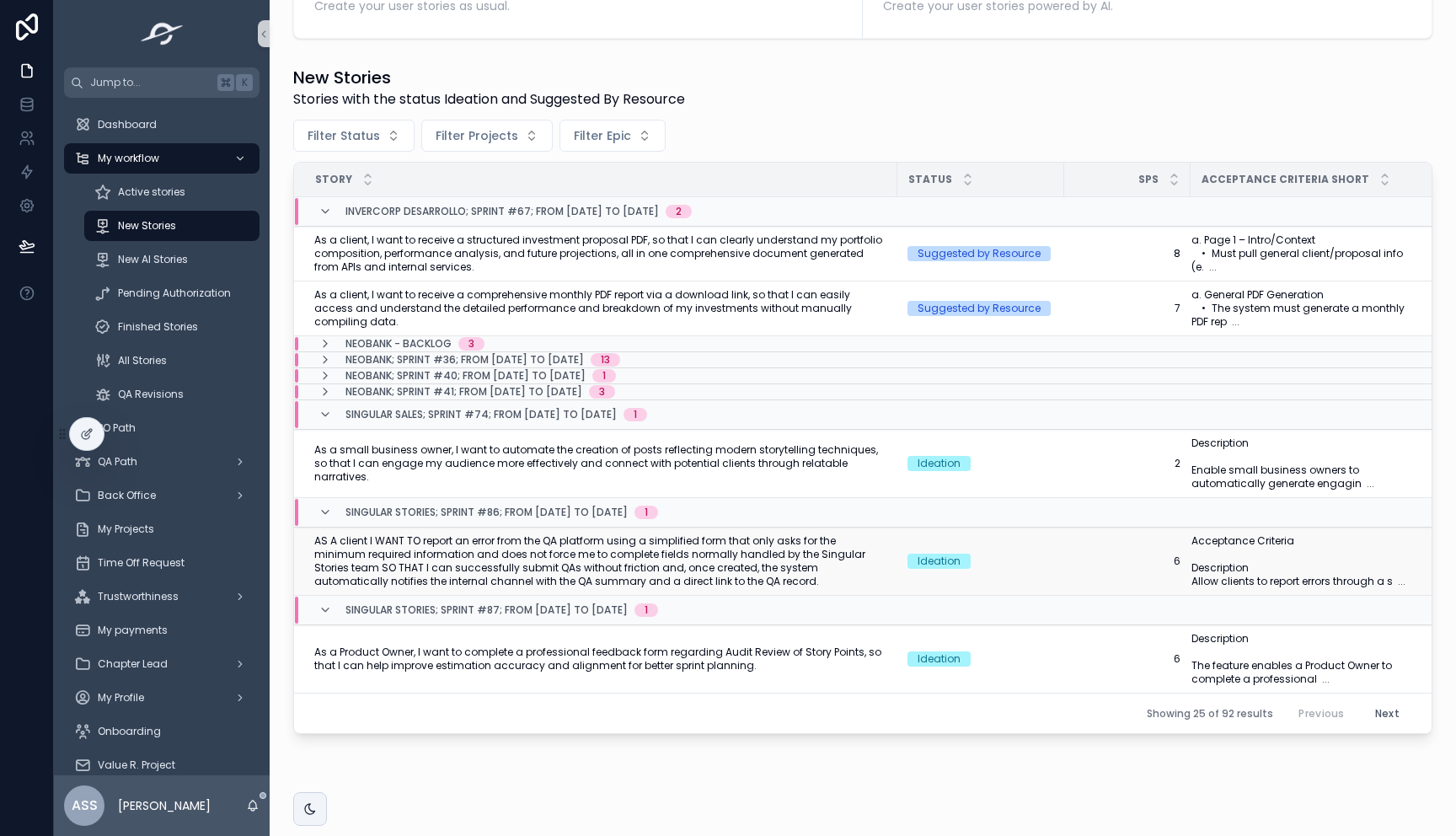
scroll to position [435, 0]
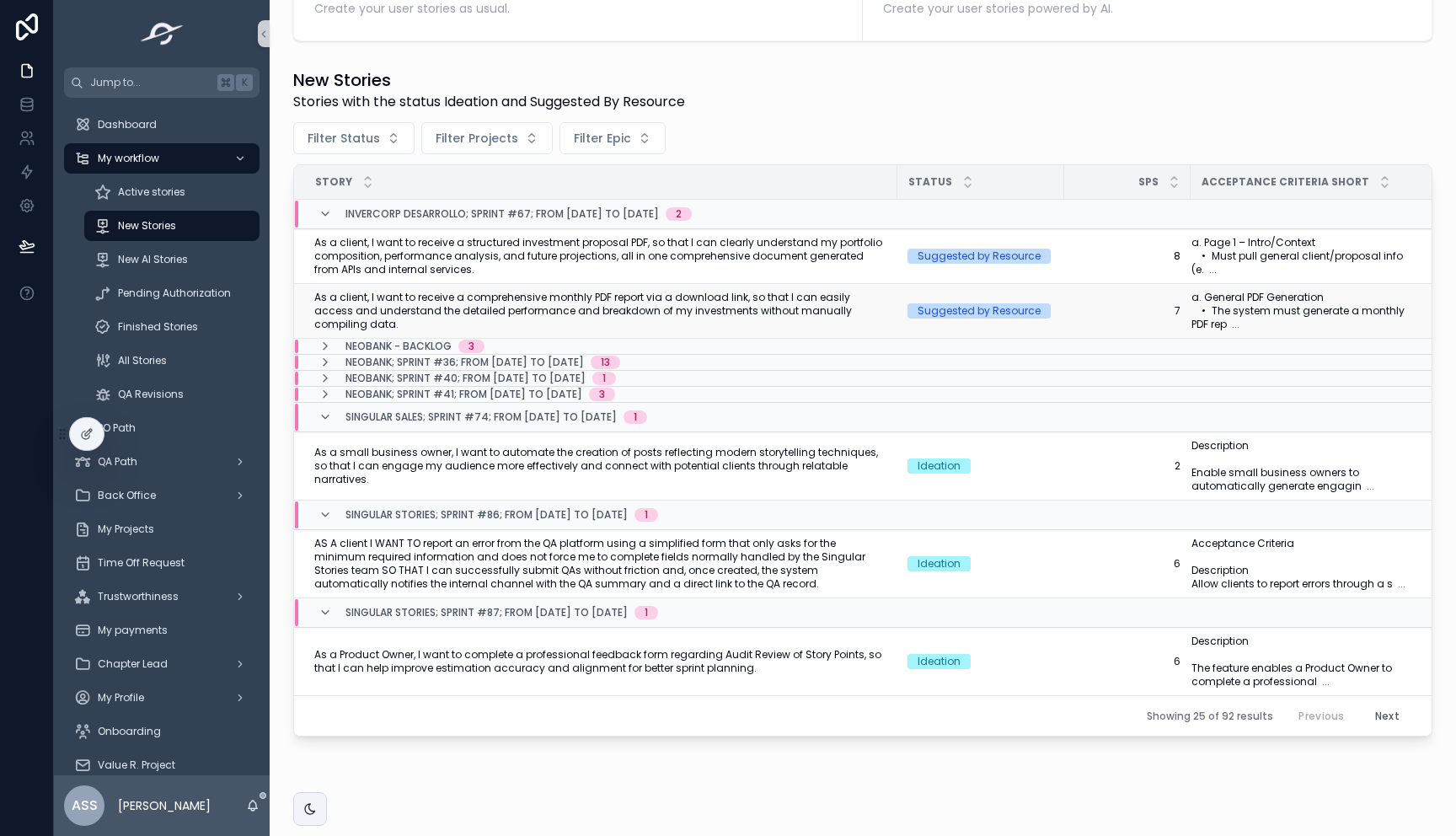
click at [627, 314] on span "As a client, I want to receive a comprehensive monthly PDF report via a downloa…" at bounding box center [601, 311] width 573 height 41
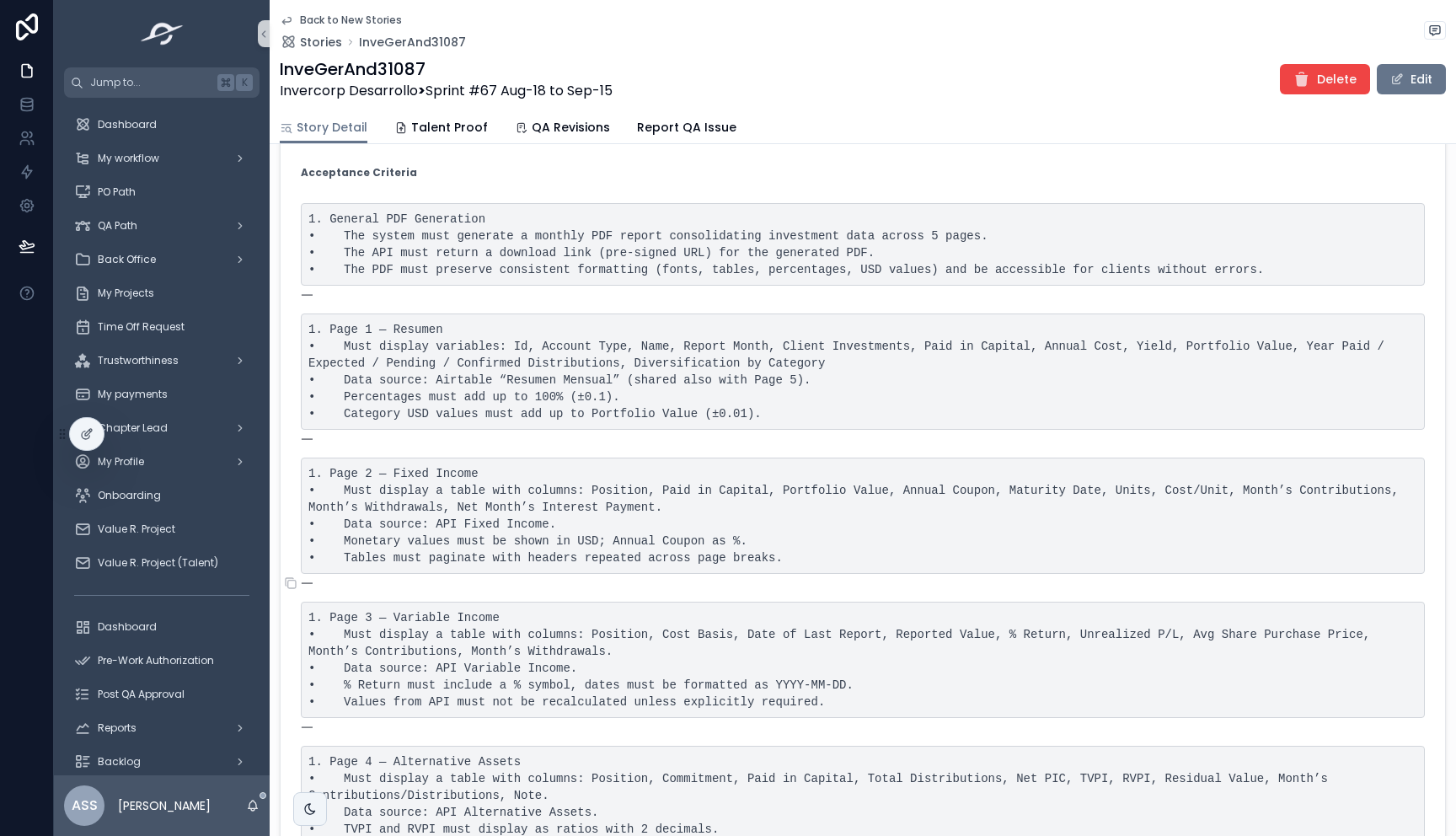
scroll to position [284, 0]
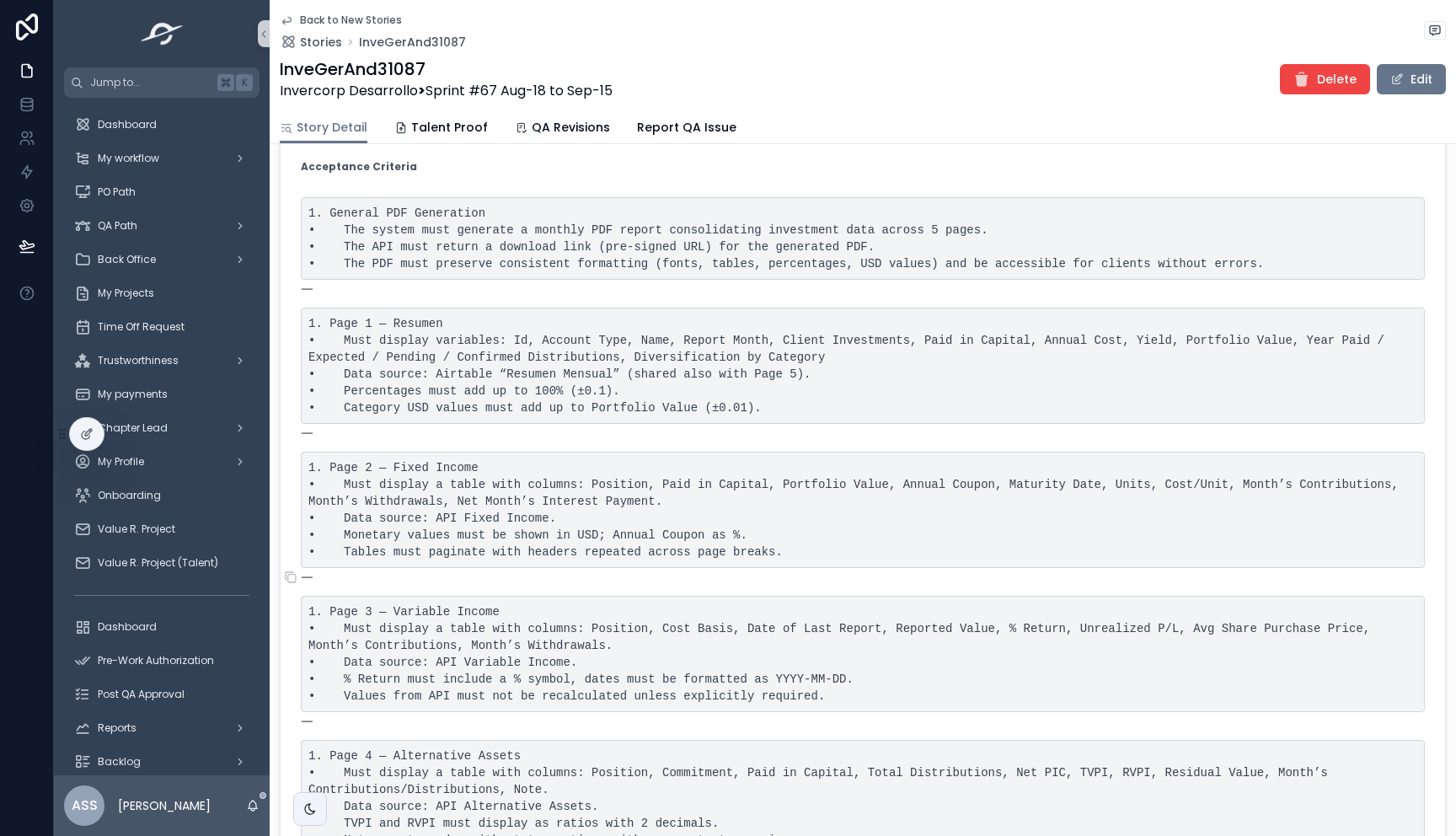
drag, startPoint x: 362, startPoint y: 225, endPoint x: 639, endPoint y: 234, distance: 277.1
click at [639, 236] on pre "1. General PDF Generation • The system must generate a monthly PDF report conso…" at bounding box center [862, 238] width 1124 height 83
drag, startPoint x: 599, startPoint y: 231, endPoint x: 541, endPoint y: 221, distance: 58.9
click at [540, 221] on pre "1. General PDF Generation • The system must generate a monthly PDF report conso…" at bounding box center [862, 238] width 1124 height 83
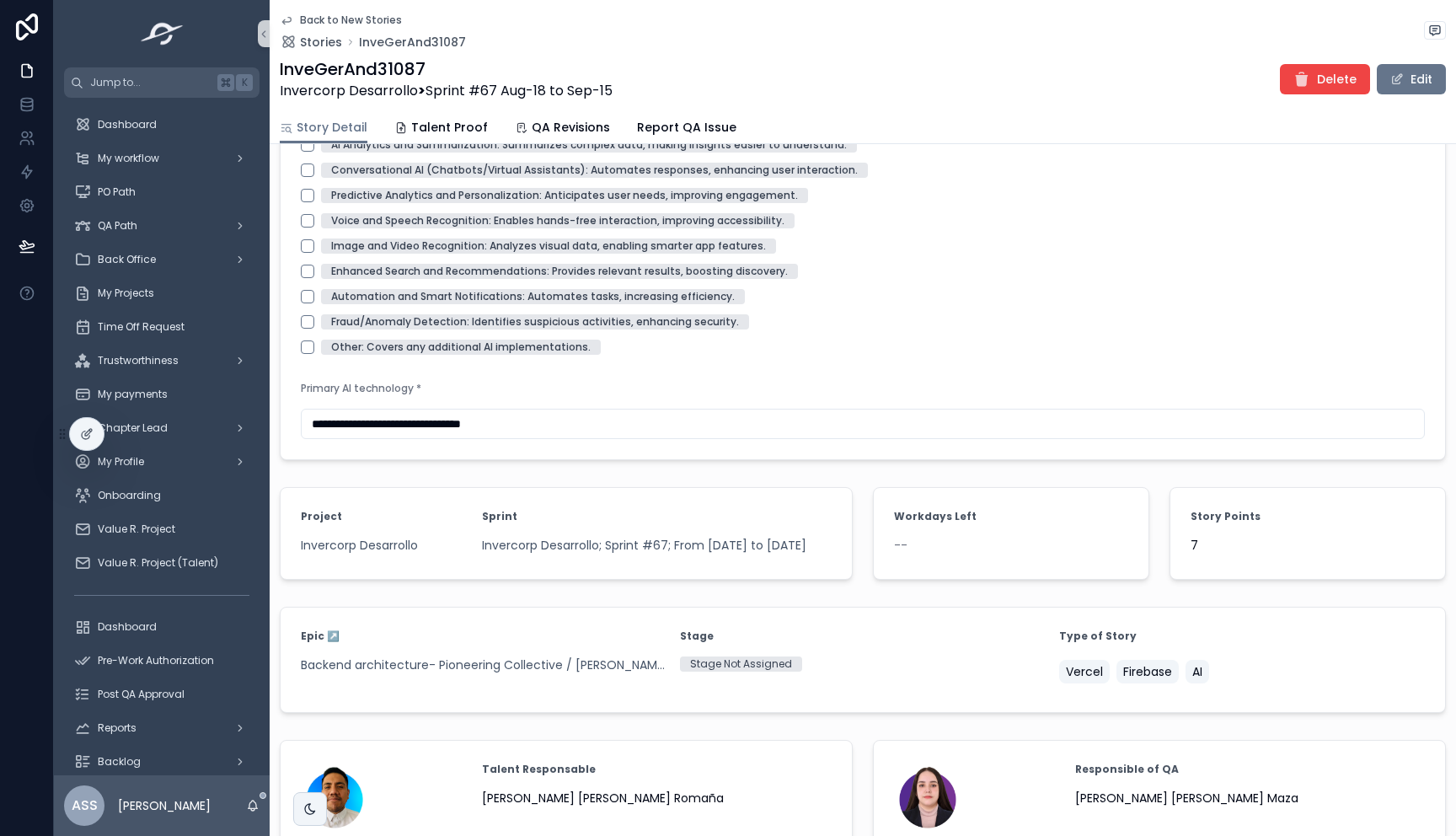
scroll to position [2057, 0]
click at [1409, 91] on button "Edit" at bounding box center [1411, 79] width 69 height 30
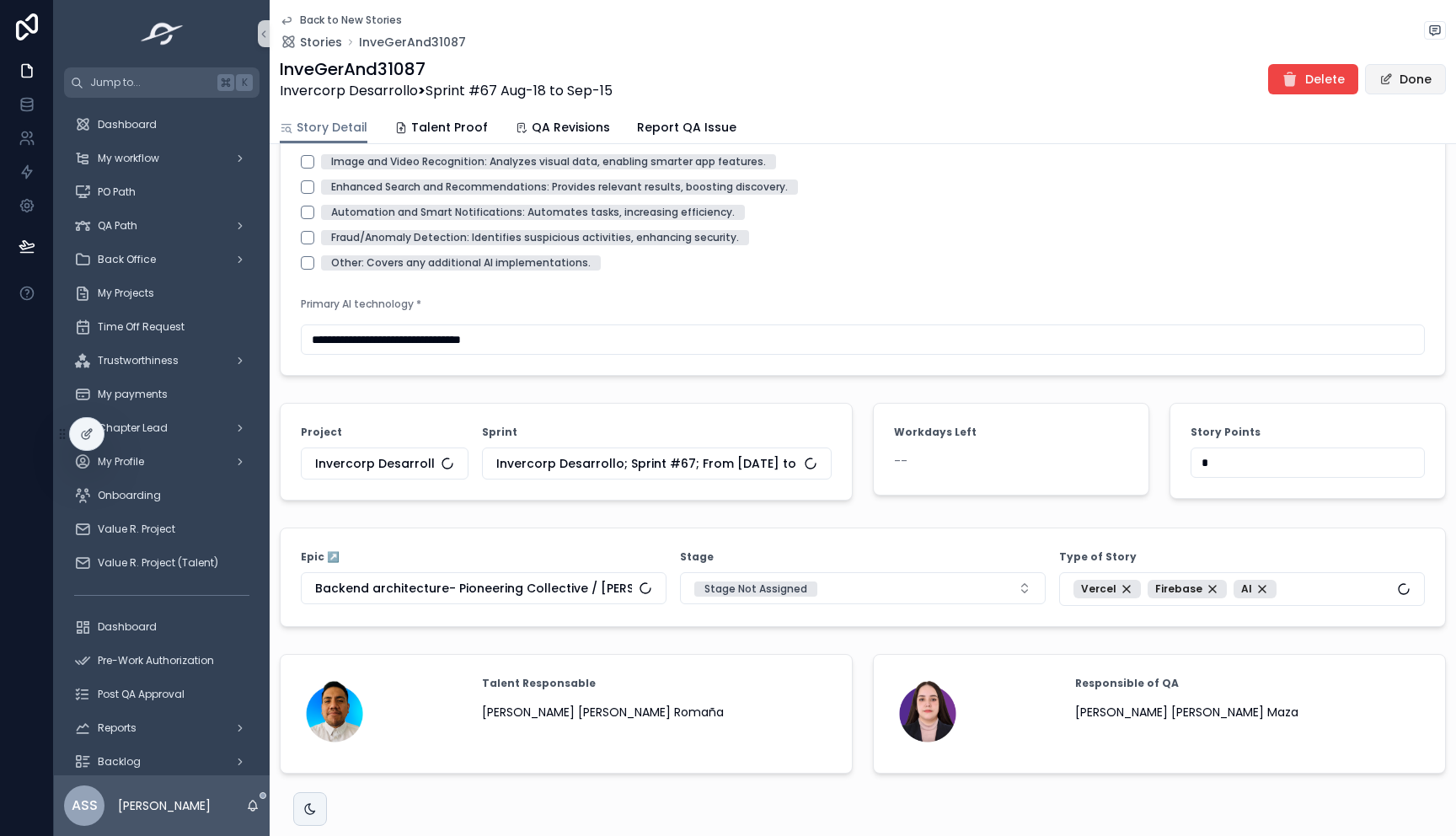
scroll to position [1974, 0]
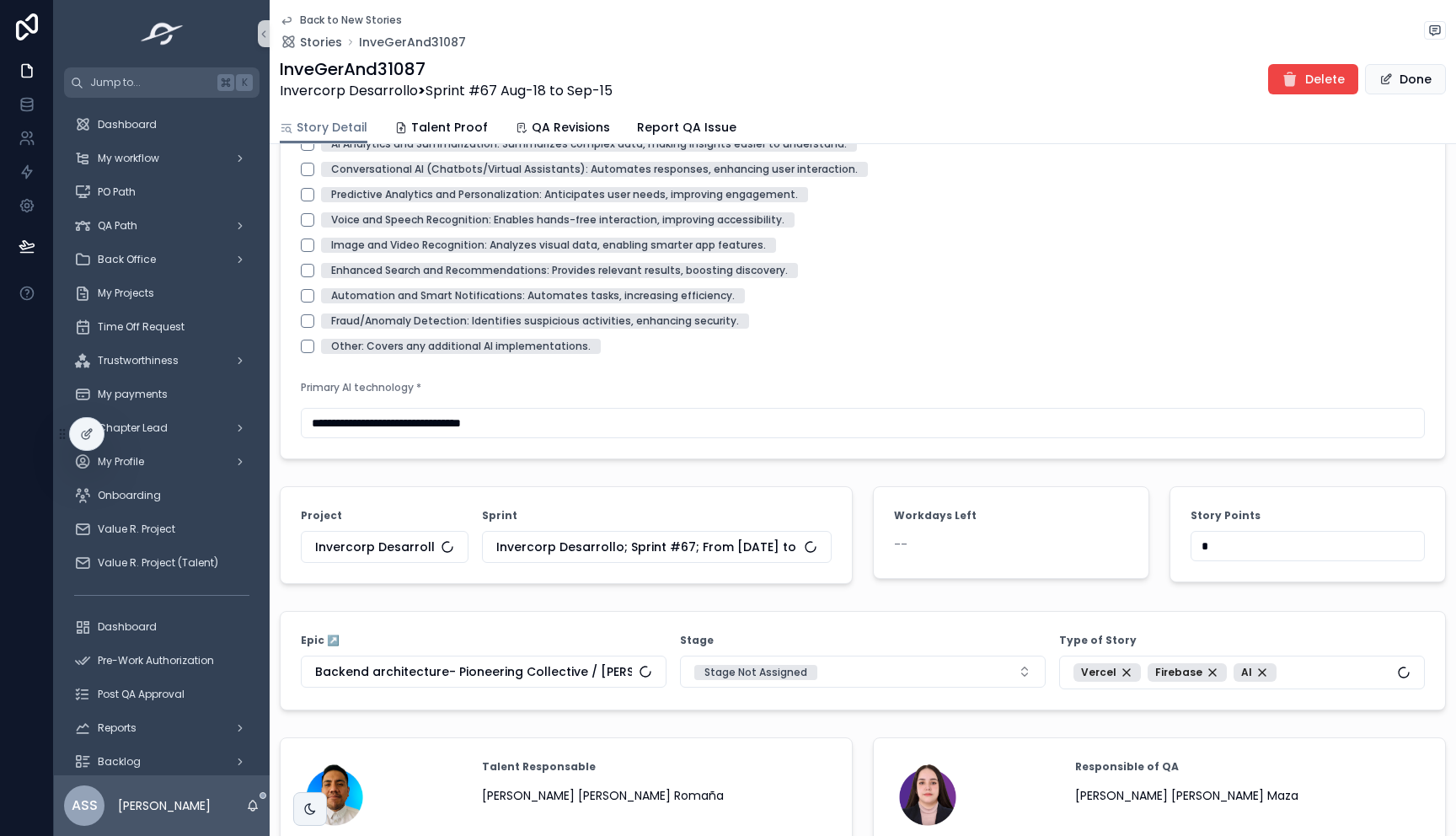
drag, startPoint x: 1216, startPoint y: 546, endPoint x: 1091, endPoint y: 533, distance: 125.7
type input "**"
click at [1009, 331] on div "AI-Powered Form Automation and NLP: Reduces manual entry and improves text unde…" at bounding box center [862, 233] width 1124 height 243
click at [1399, 75] on button "Done" at bounding box center [1406, 79] width 81 height 30
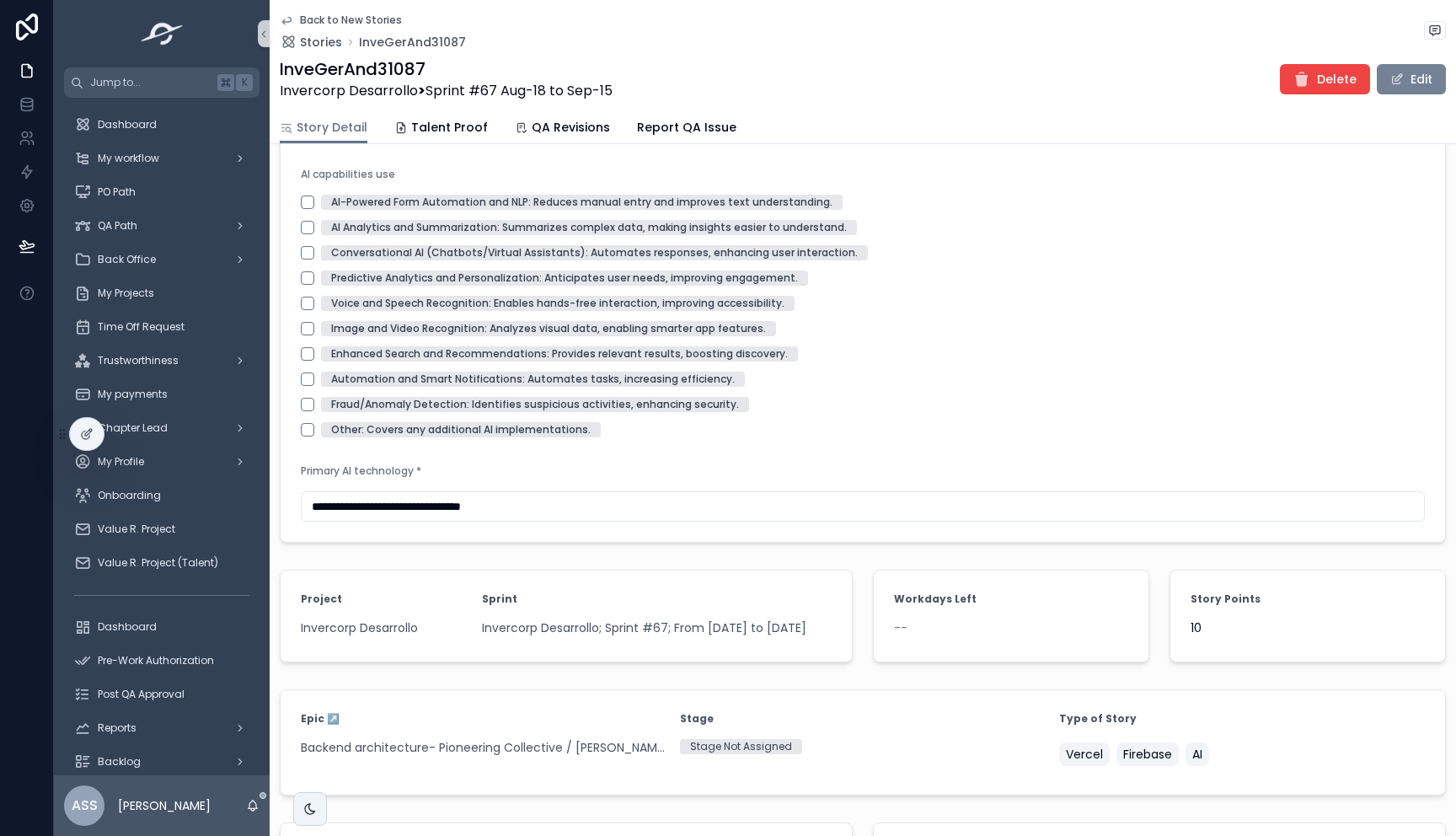
scroll to position [2057, 0]
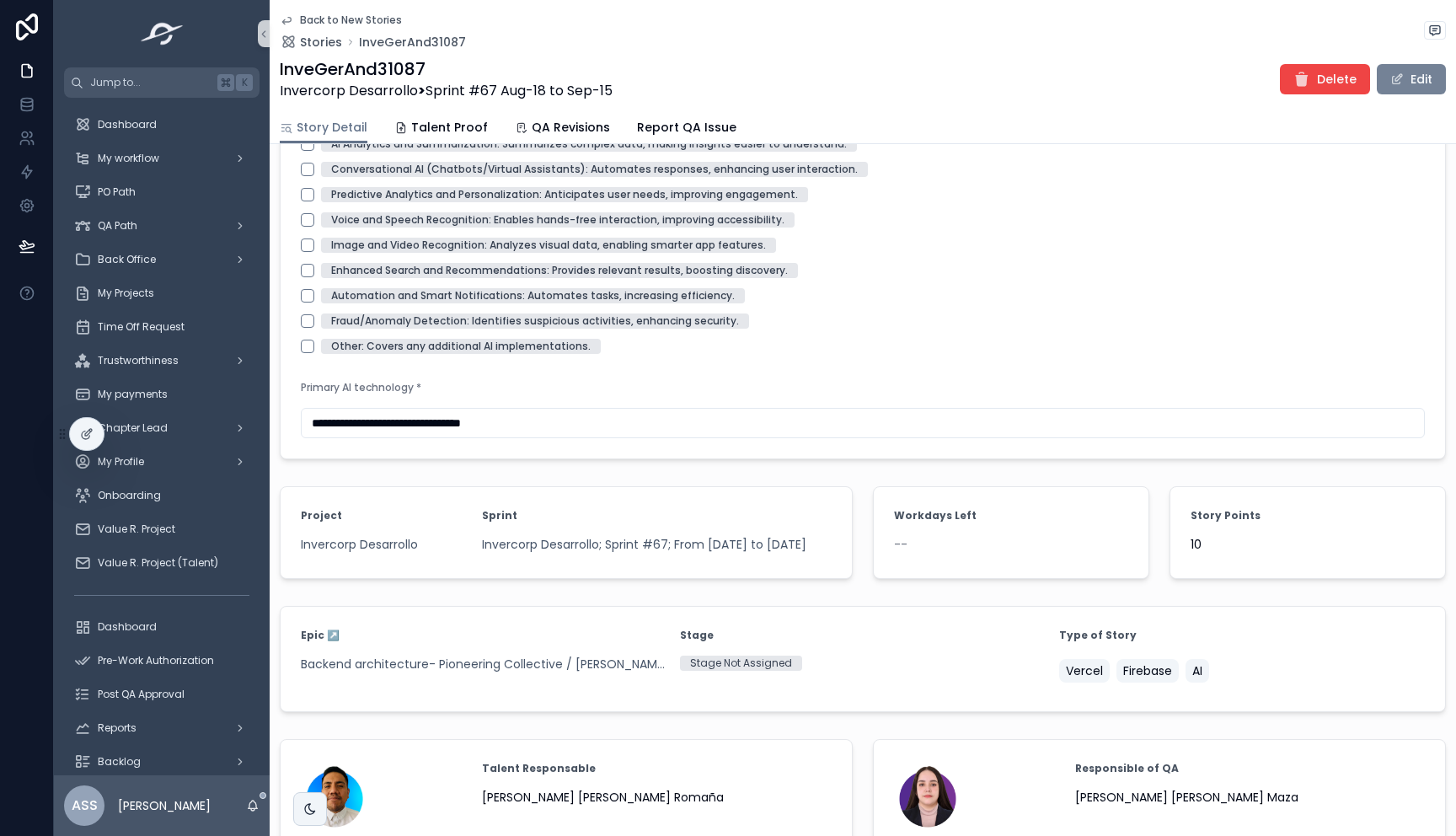
click at [1414, 91] on button "Edit" at bounding box center [1411, 79] width 69 height 30
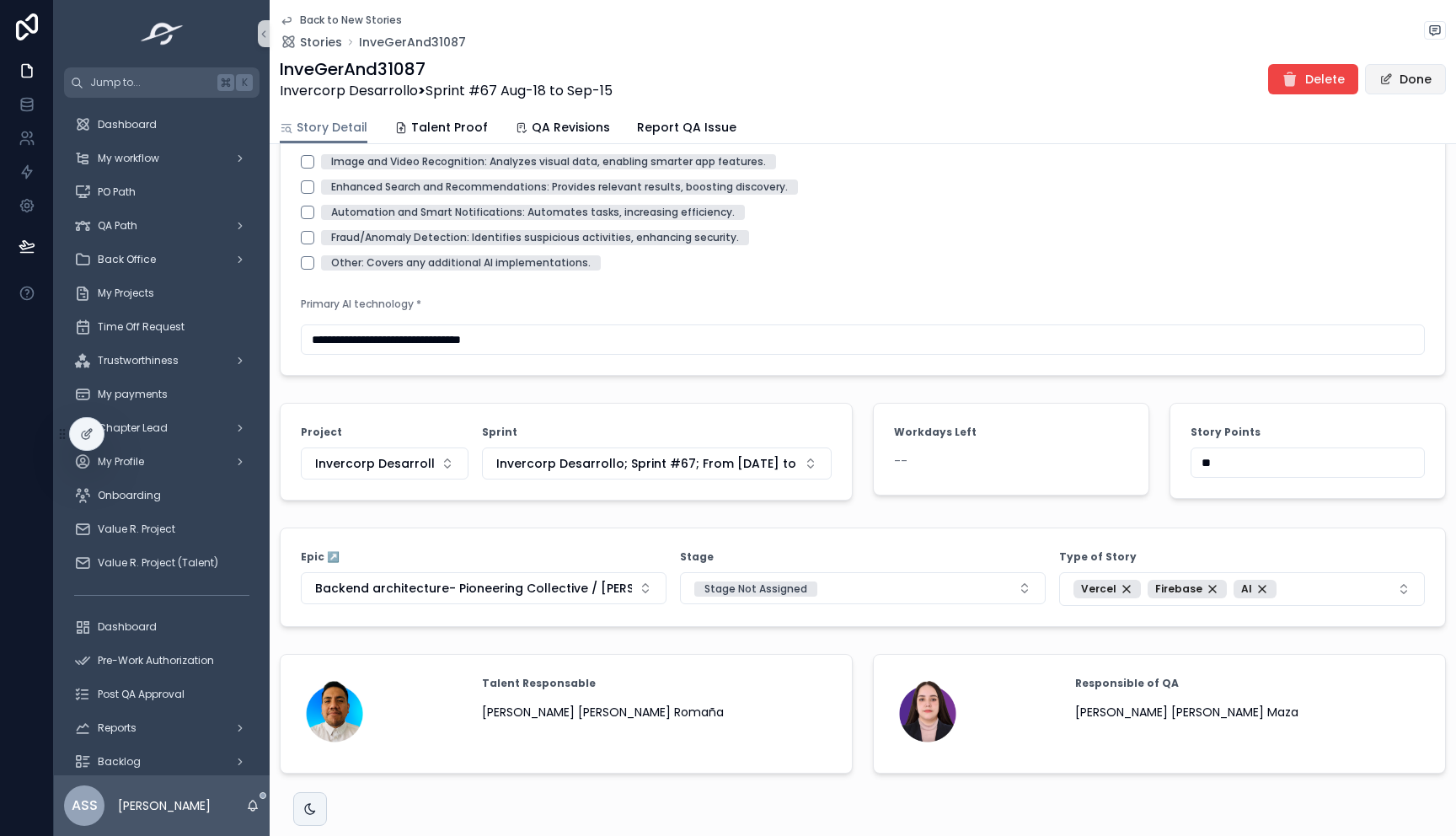
scroll to position [1974, 0]
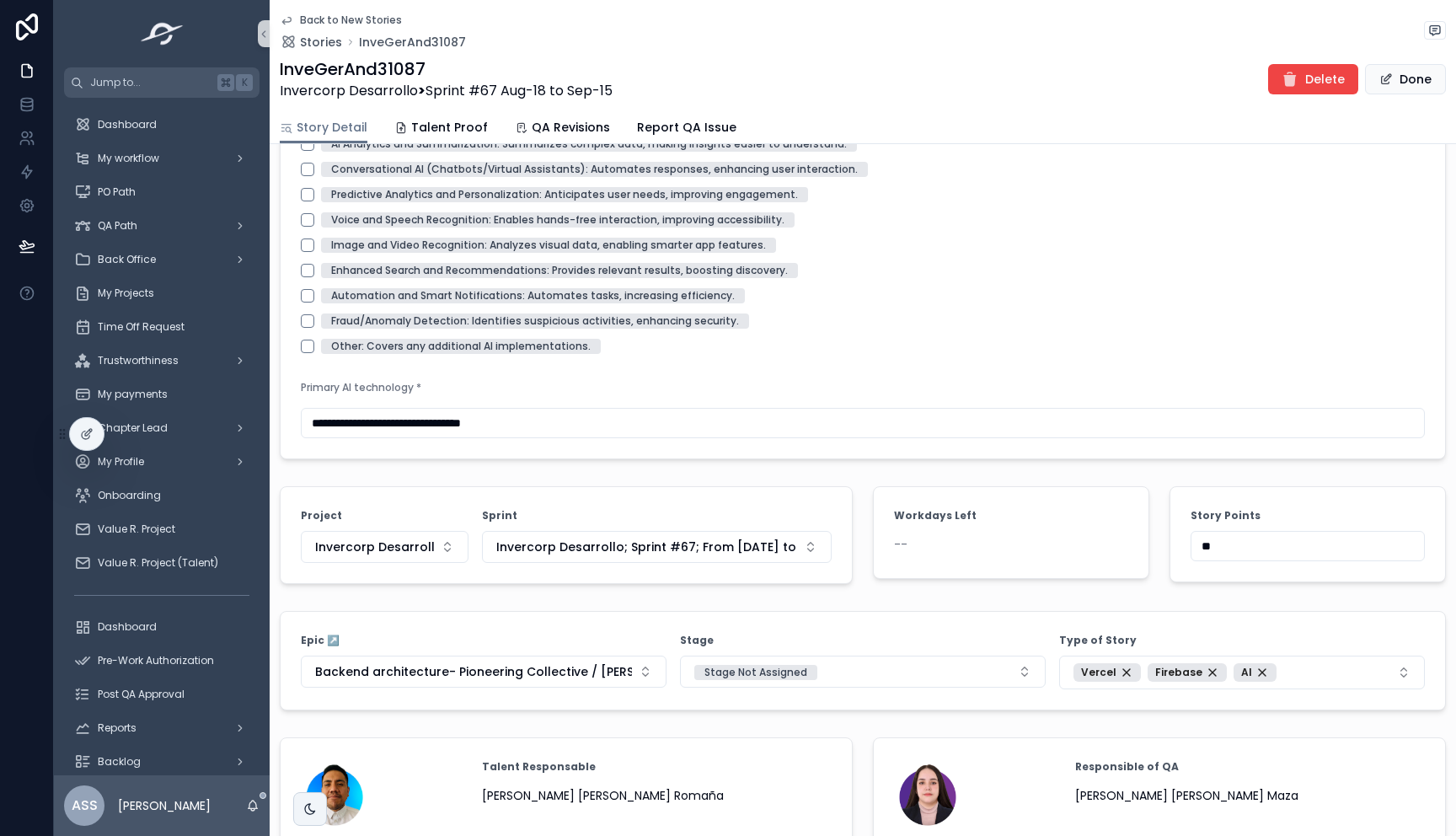
click at [292, 15] on icon "scrollable content" at bounding box center [286, 20] width 13 height 13
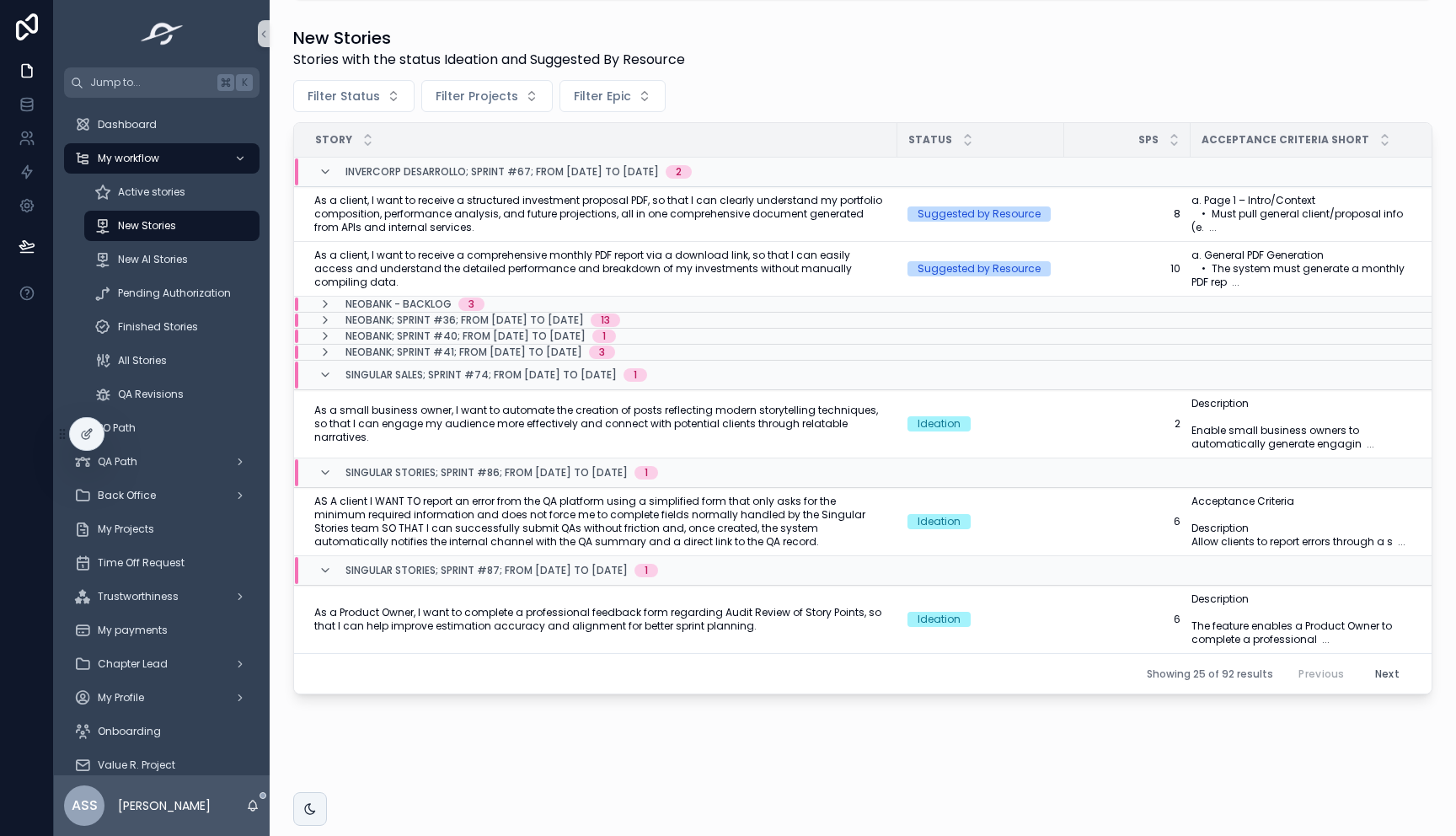
scroll to position [478, 0]
click at [752, 220] on span "As a client, I want to receive a structured investment proposal PDF, so that I …" at bounding box center [601, 214] width 573 height 41
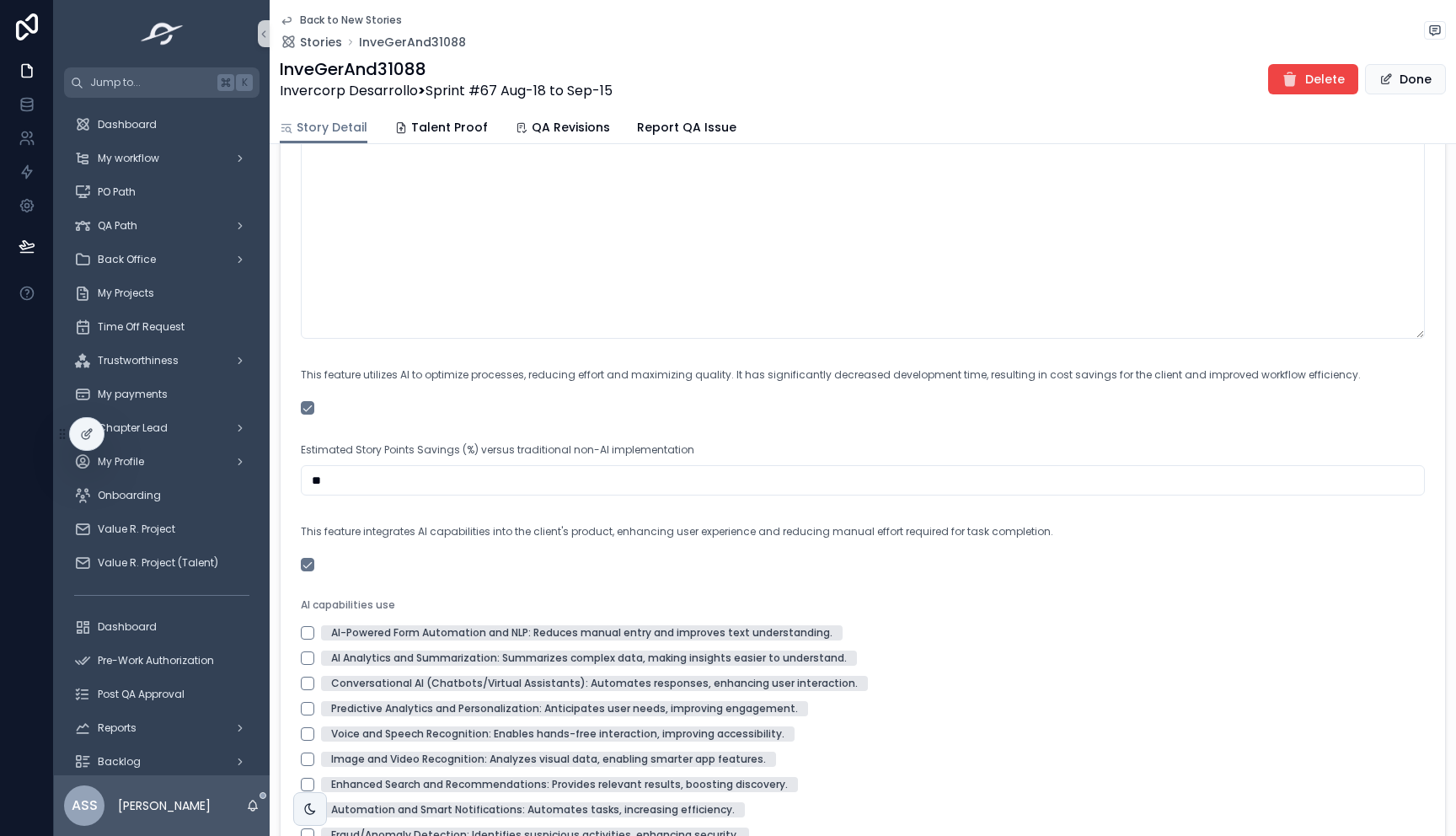
scroll to position [2159, 0]
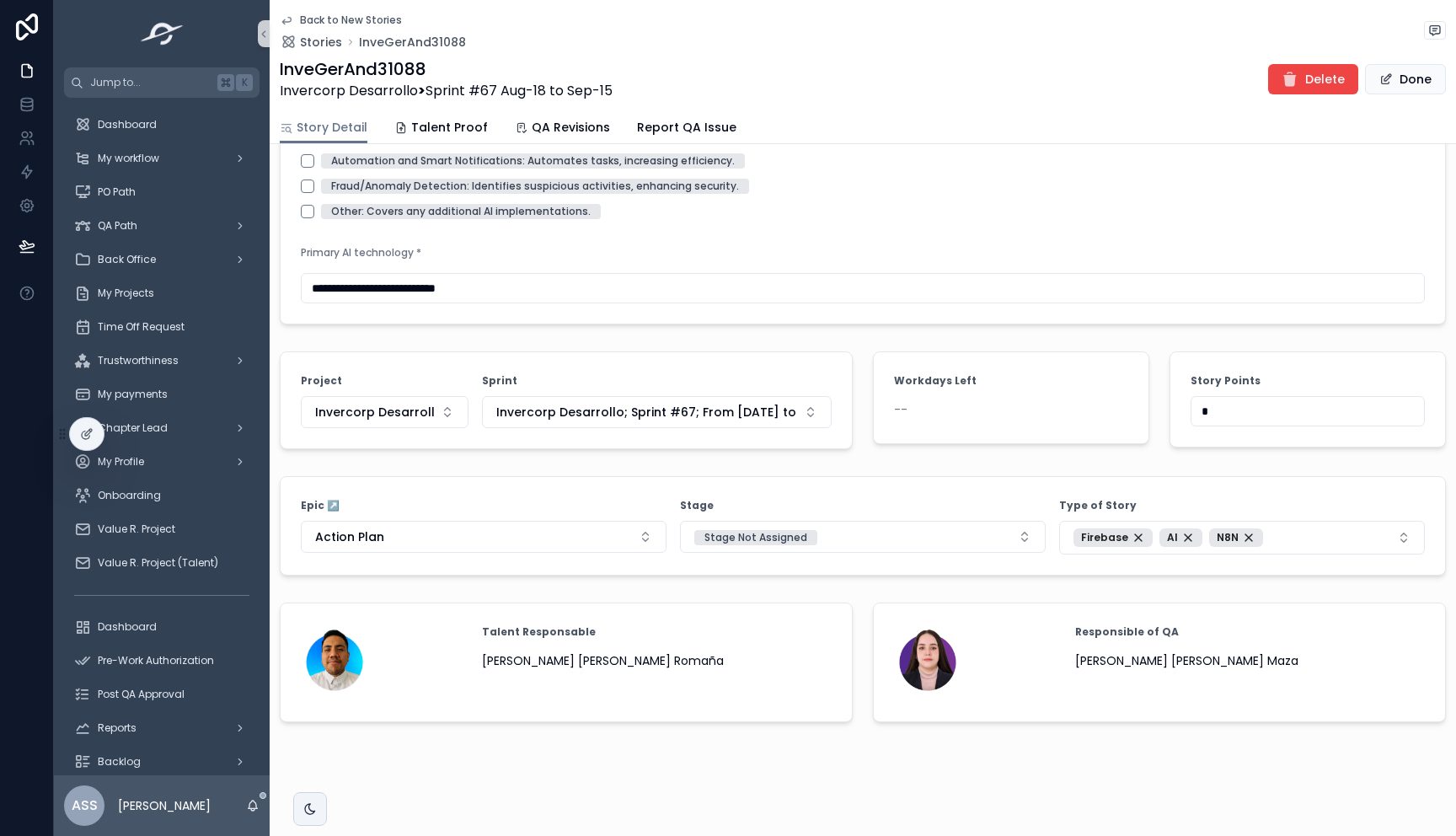
click at [1281, 401] on input "*" at bounding box center [1308, 411] width 233 height 24
type input "**"
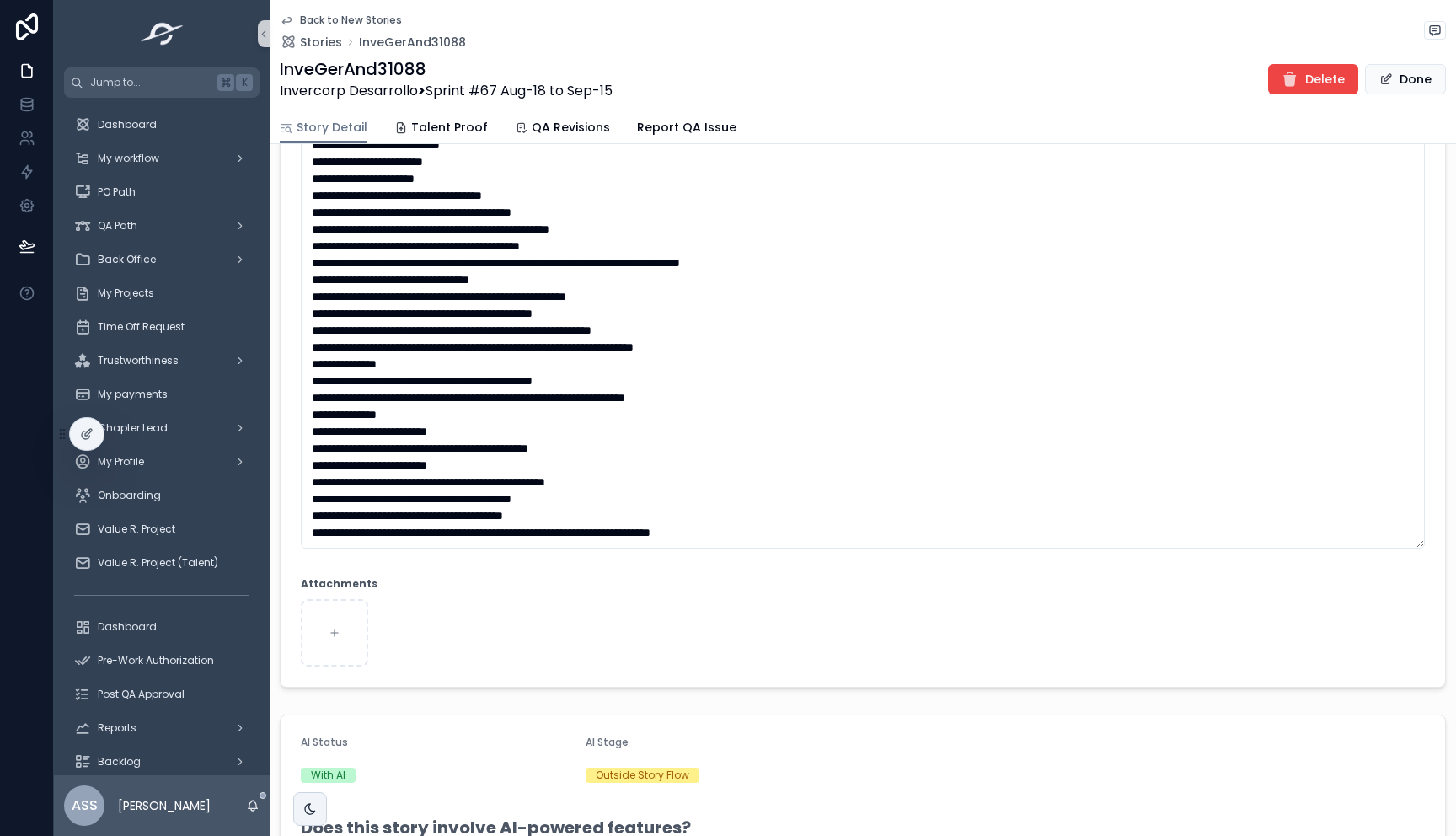
scroll to position [622, 0]
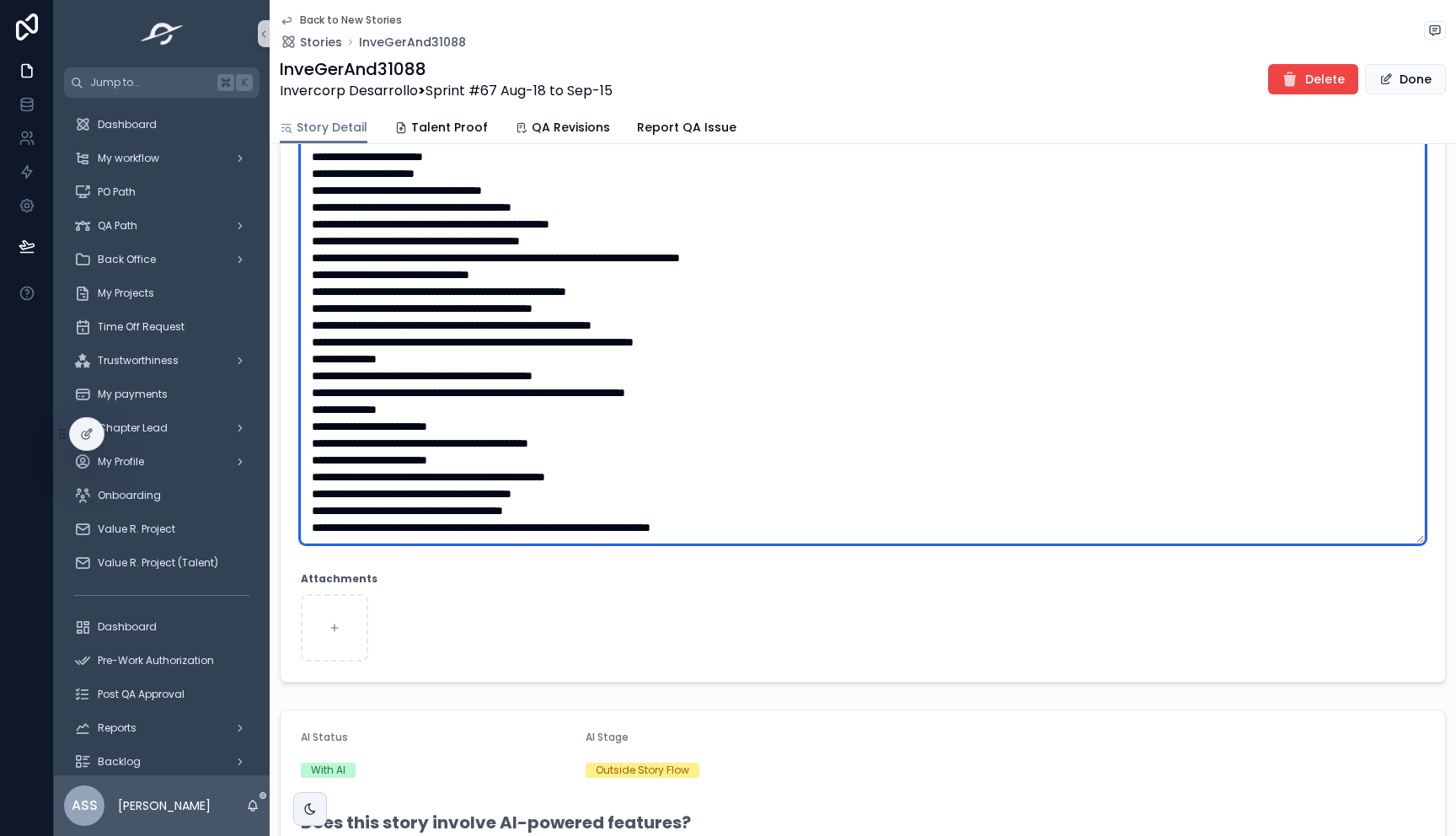
drag, startPoint x: 539, startPoint y: 379, endPoint x: 773, endPoint y: 366, distance: 234.4
click at [771, 370] on textarea "scrollable content" at bounding box center [862, 283] width 1124 height 521
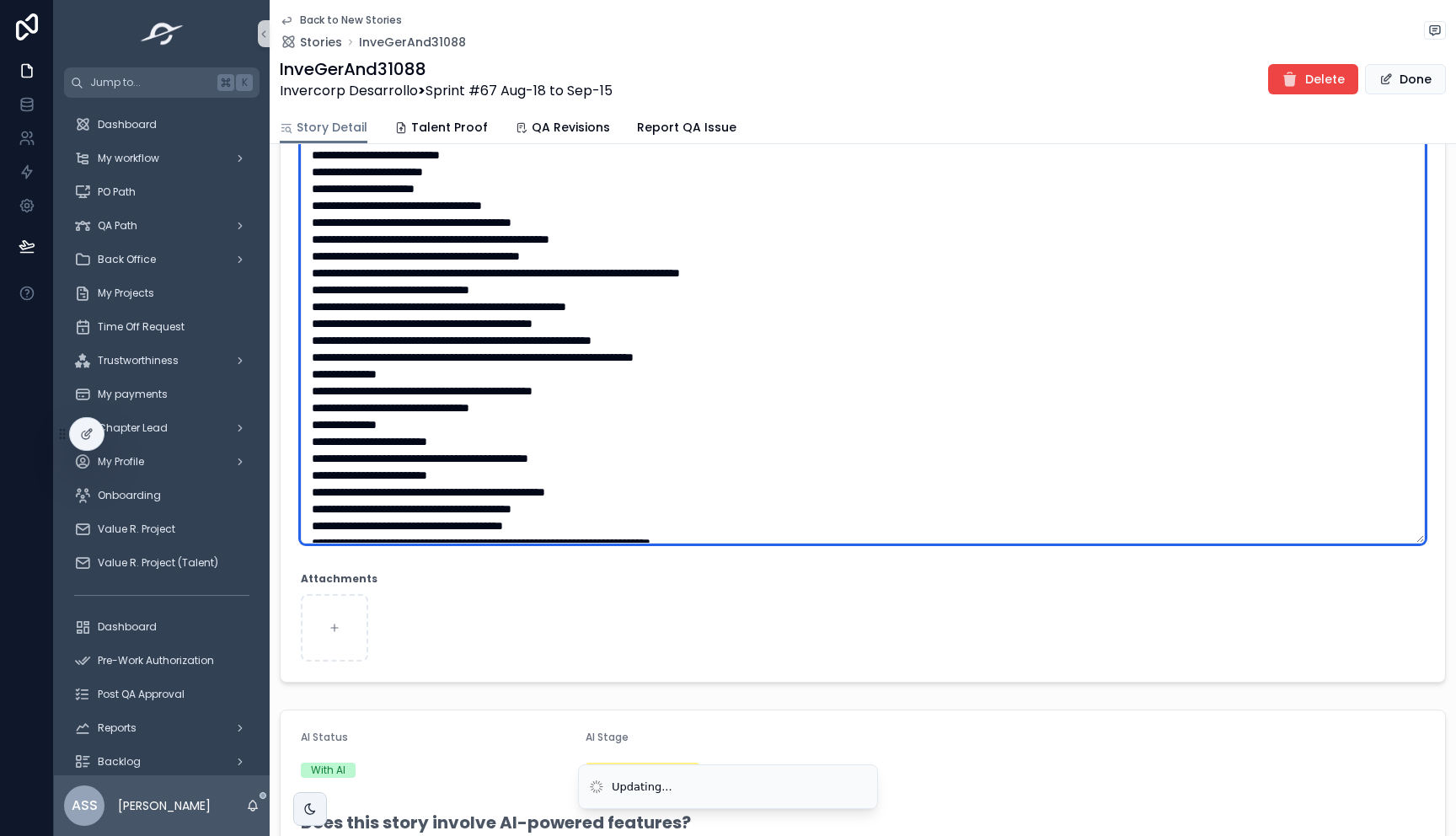
scroll to position [33, 0]
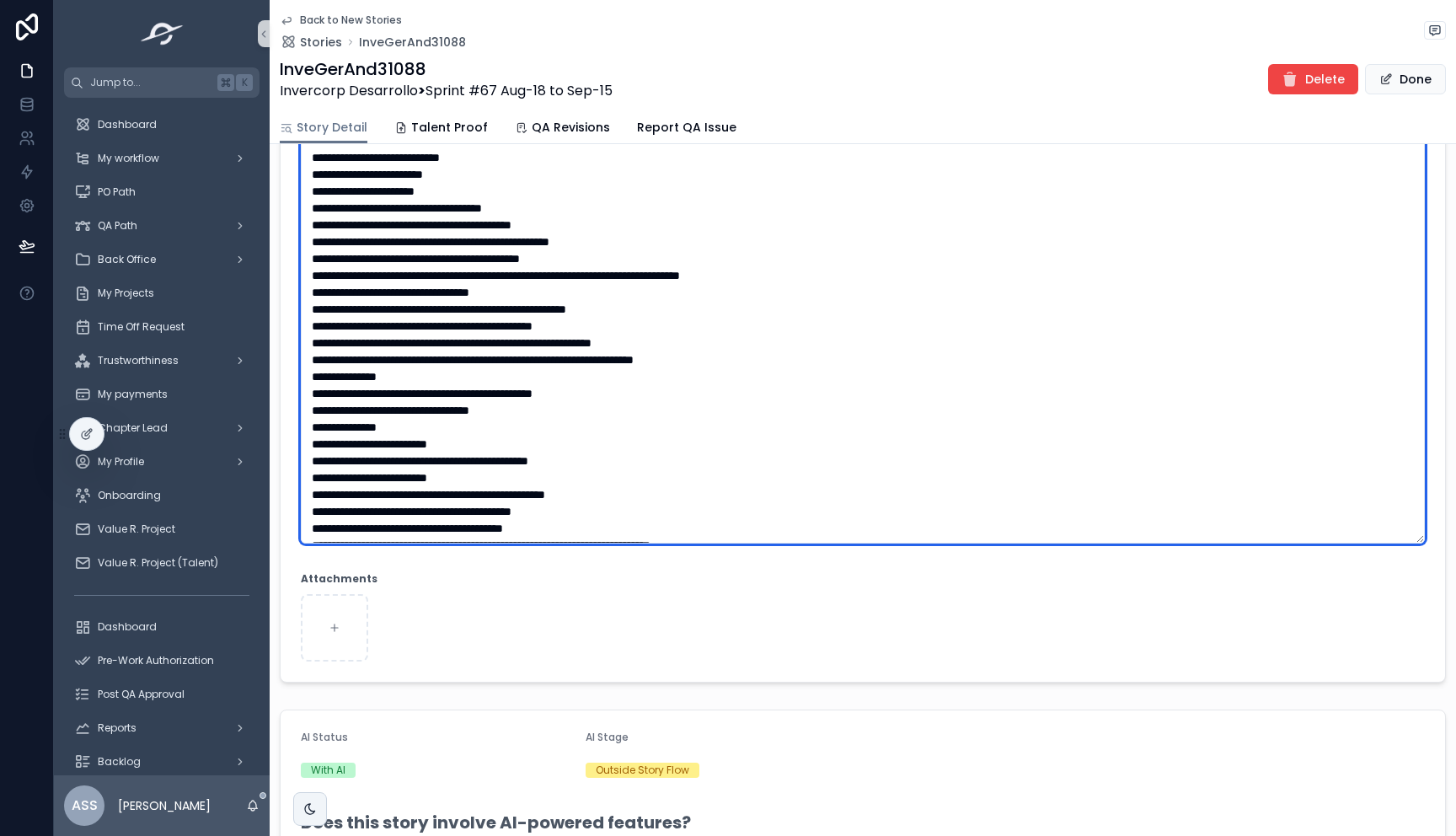
drag, startPoint x: 467, startPoint y: 326, endPoint x: 622, endPoint y: 326, distance: 155.0
click at [622, 326] on textarea "scrollable content" at bounding box center [862, 283] width 1124 height 521
drag, startPoint x: 761, startPoint y: 363, endPoint x: 748, endPoint y: 363, distance: 13.0
click at [748, 363] on textarea "scrollable content" at bounding box center [862, 283] width 1124 height 521
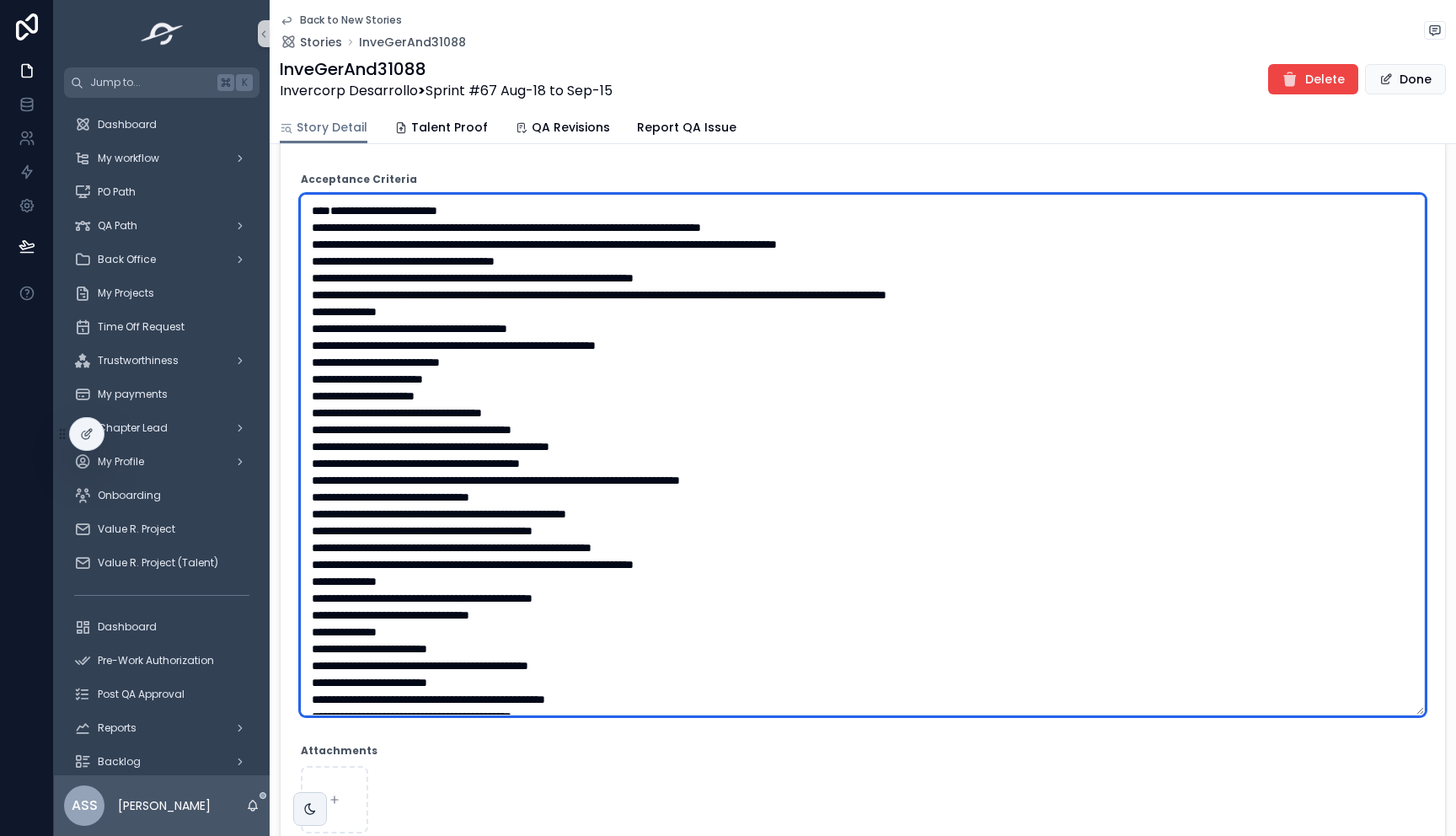
scroll to position [449, 0]
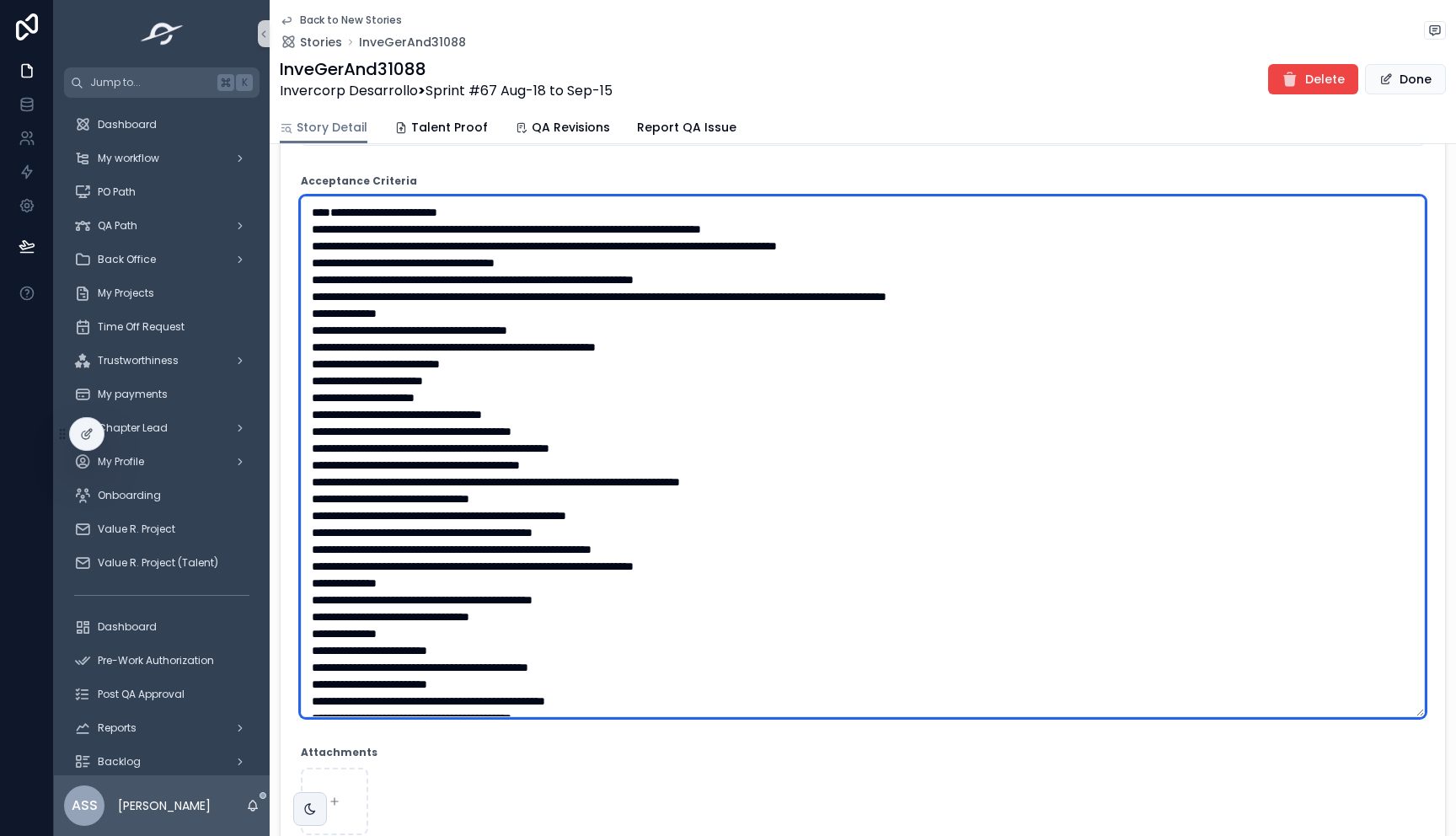
type textarea "**********"
